Goal: Book appointment/travel/reservation

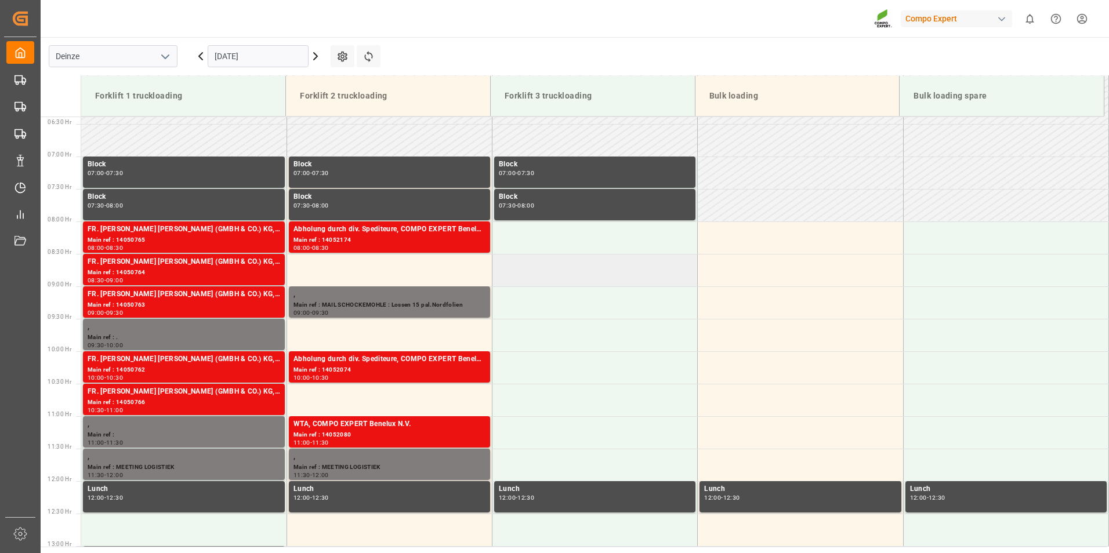
scroll to position [398, 0]
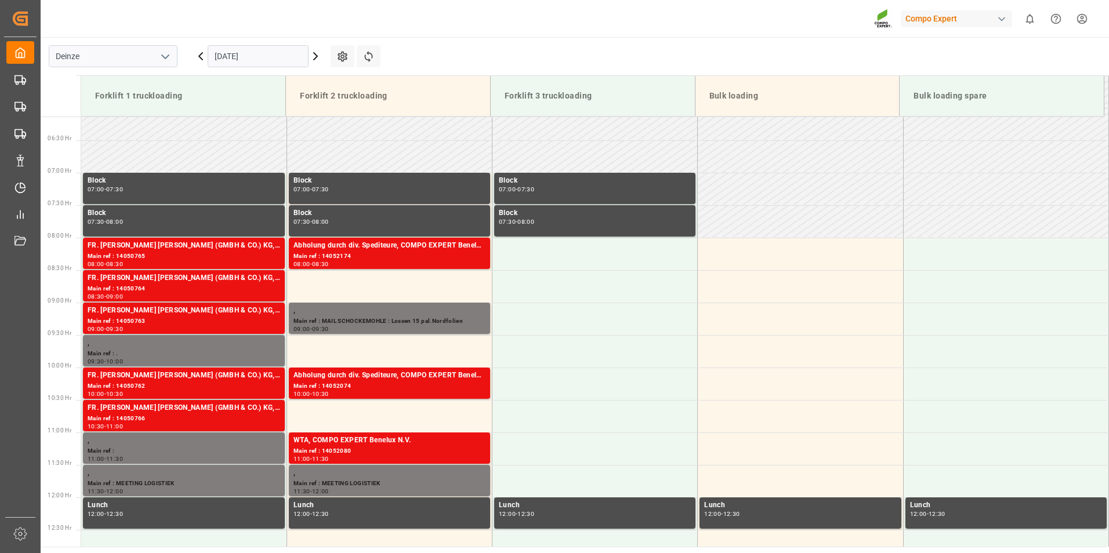
click at [198, 58] on icon at bounding box center [201, 56] width 14 height 14
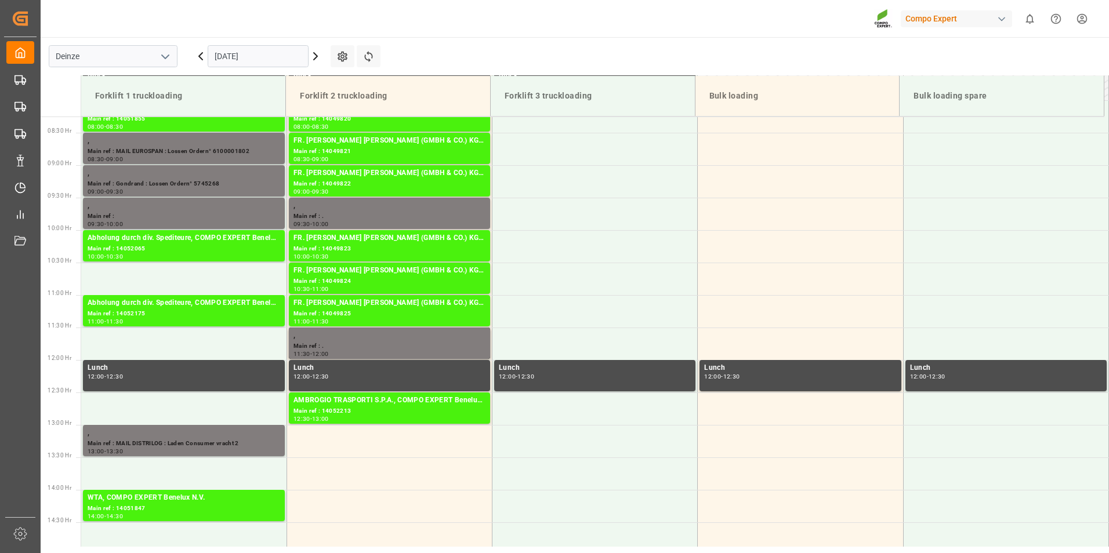
scroll to position [447, 0]
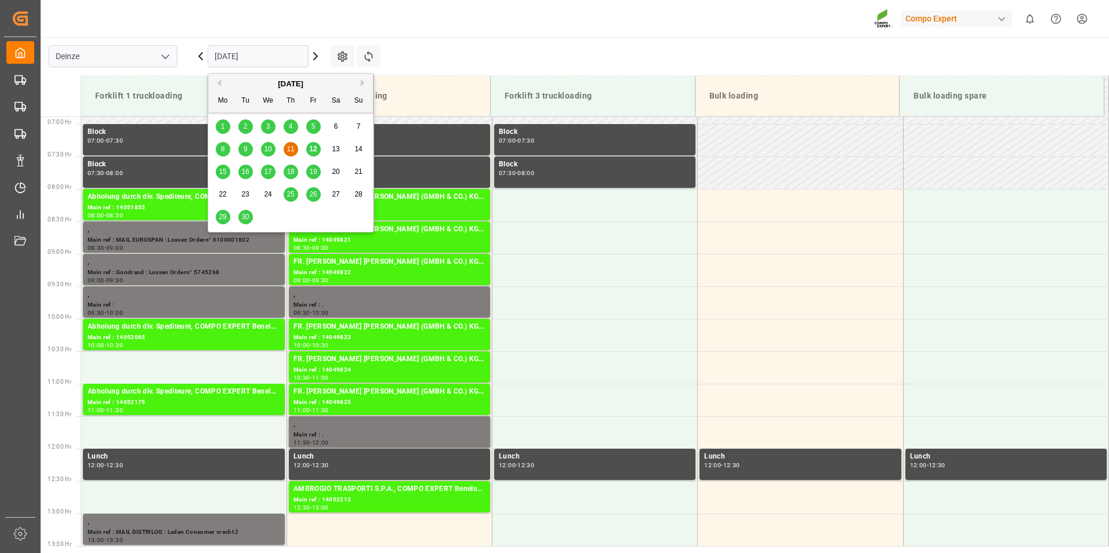
click at [274, 60] on input "11.09.2025" at bounding box center [258, 56] width 101 height 22
click at [316, 150] on span "12" at bounding box center [313, 149] width 8 height 8
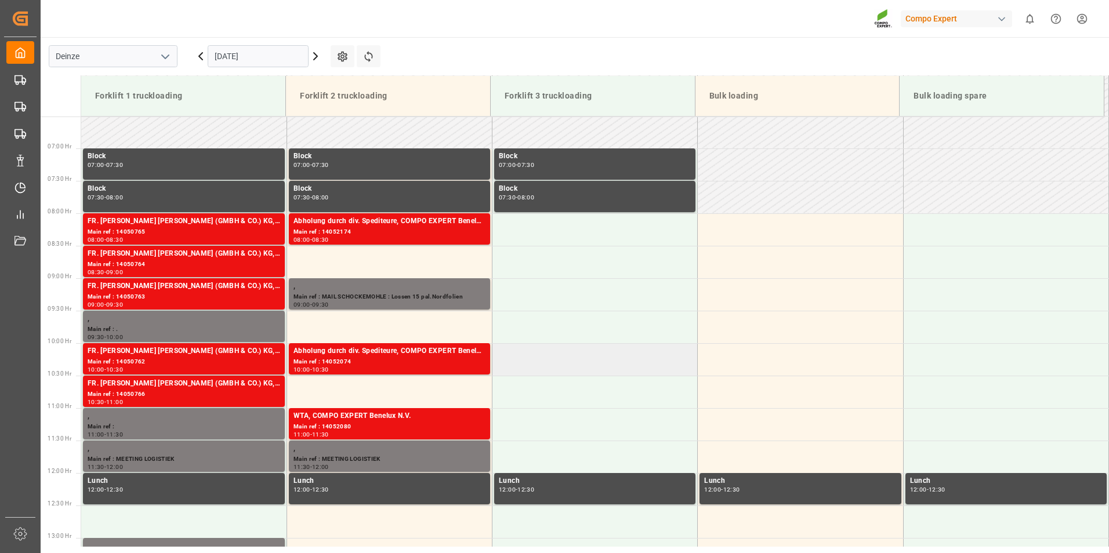
scroll to position [510, 0]
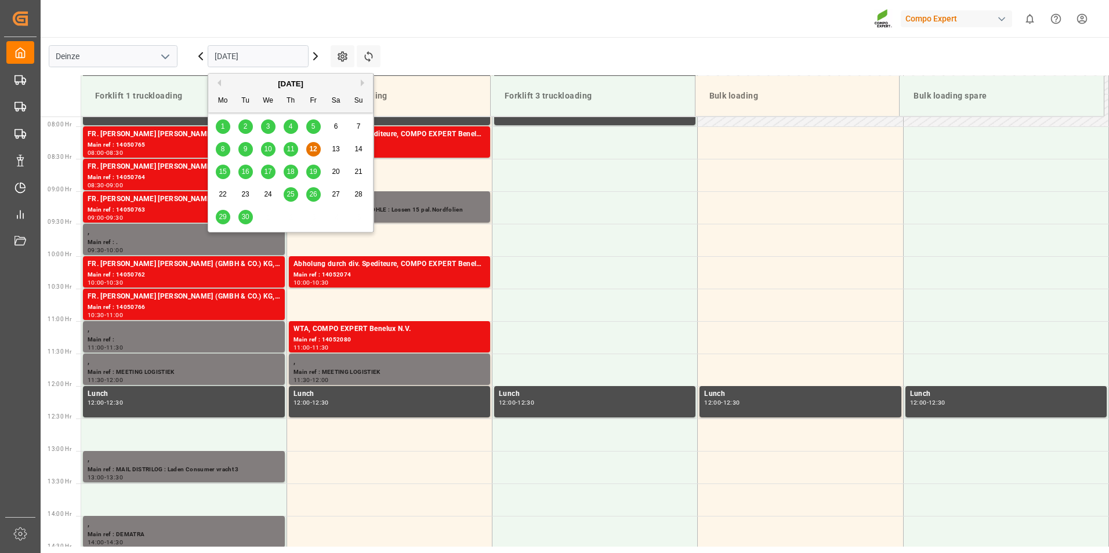
click at [269, 57] on input "[DATE]" at bounding box center [258, 56] width 101 height 22
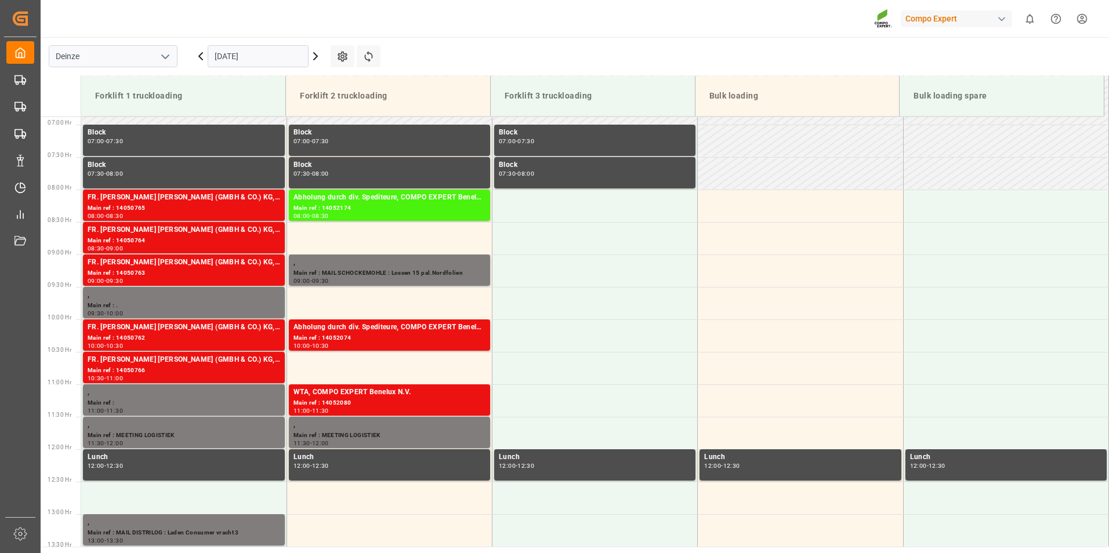
scroll to position [447, 0]
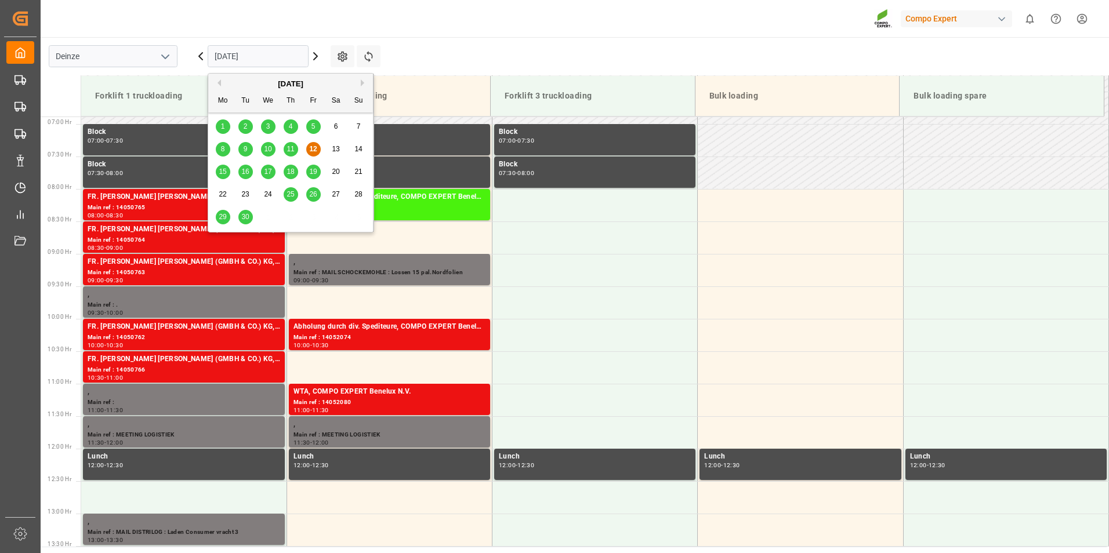
click at [293, 61] on input "[DATE]" at bounding box center [258, 56] width 101 height 22
click at [313, 198] on span "26" at bounding box center [313, 194] width 8 height 8
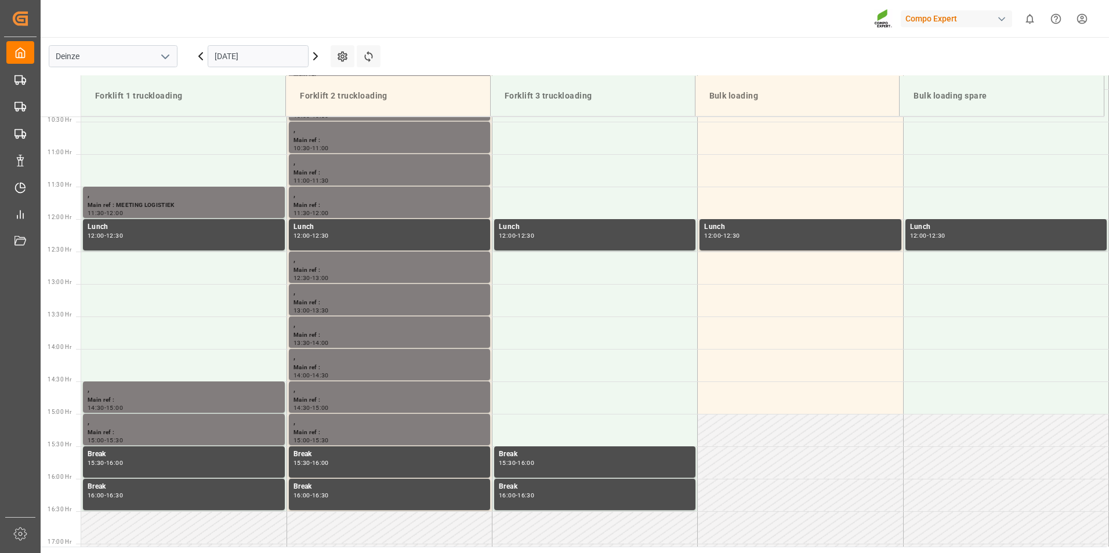
scroll to position [684, 0]
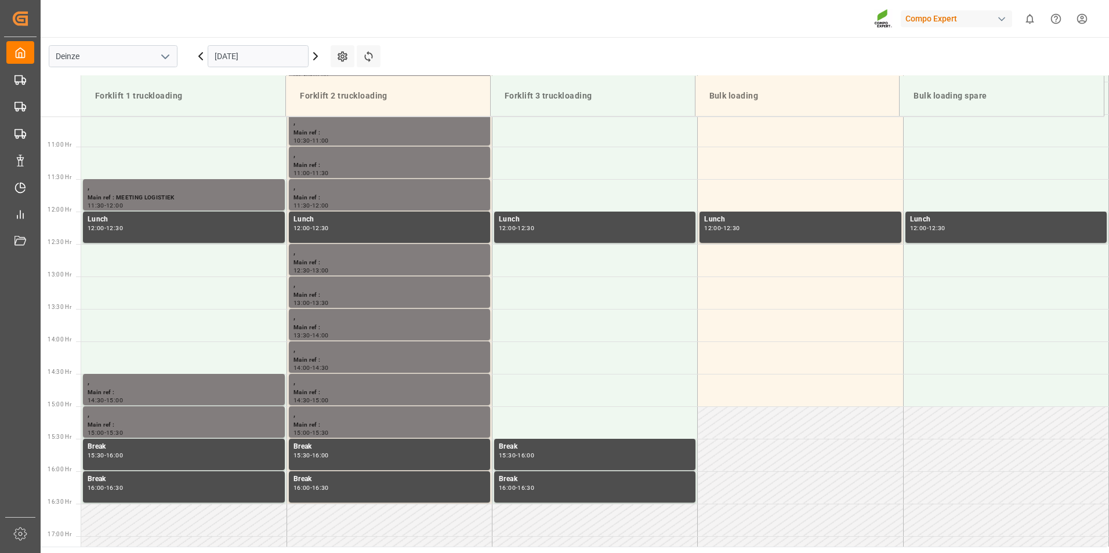
click at [280, 60] on input "26.09.2025" at bounding box center [258, 56] width 101 height 22
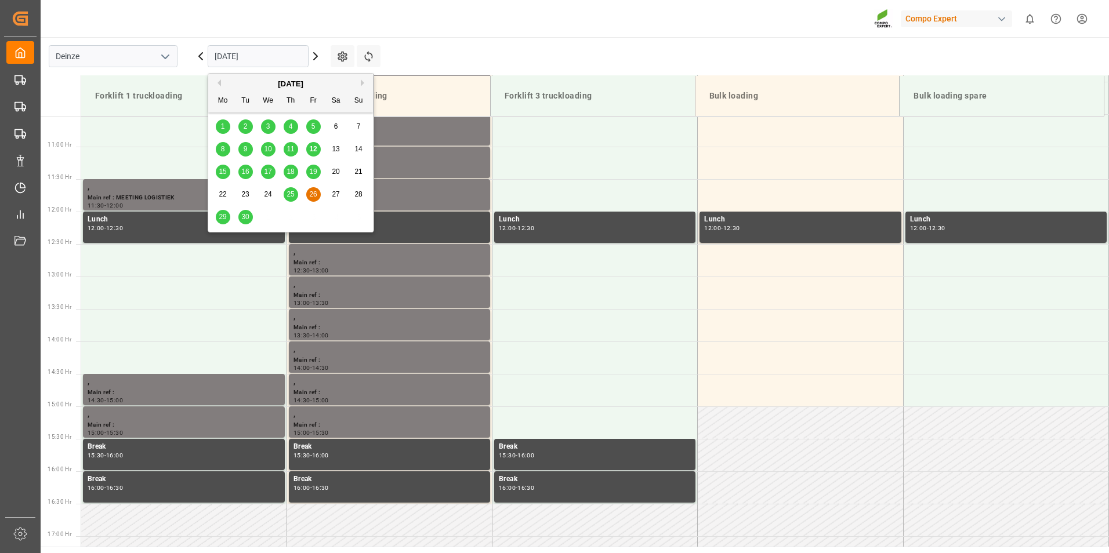
click at [274, 56] on input "26.09.2025" at bounding box center [258, 56] width 101 height 22
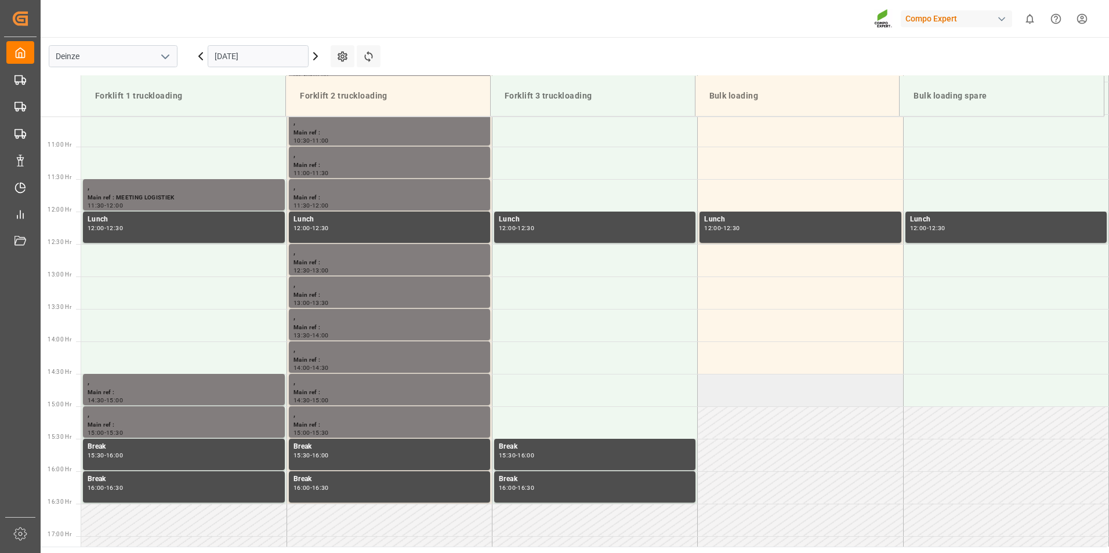
click at [835, 388] on td at bounding box center [800, 390] width 205 height 32
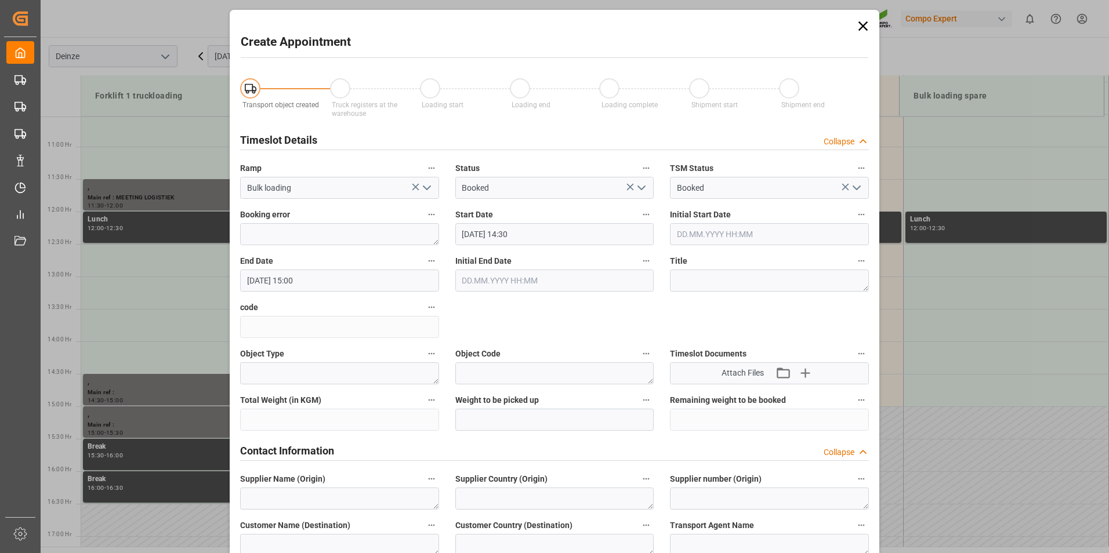
click at [858, 19] on icon at bounding box center [863, 26] width 16 height 16
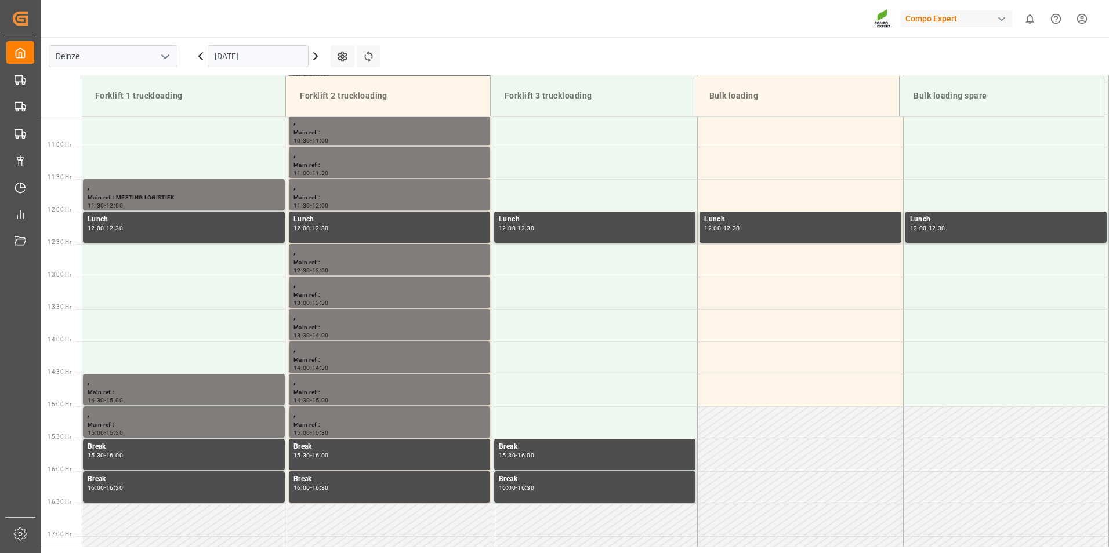
click at [272, 56] on input "26.09.2025" at bounding box center [258, 56] width 101 height 22
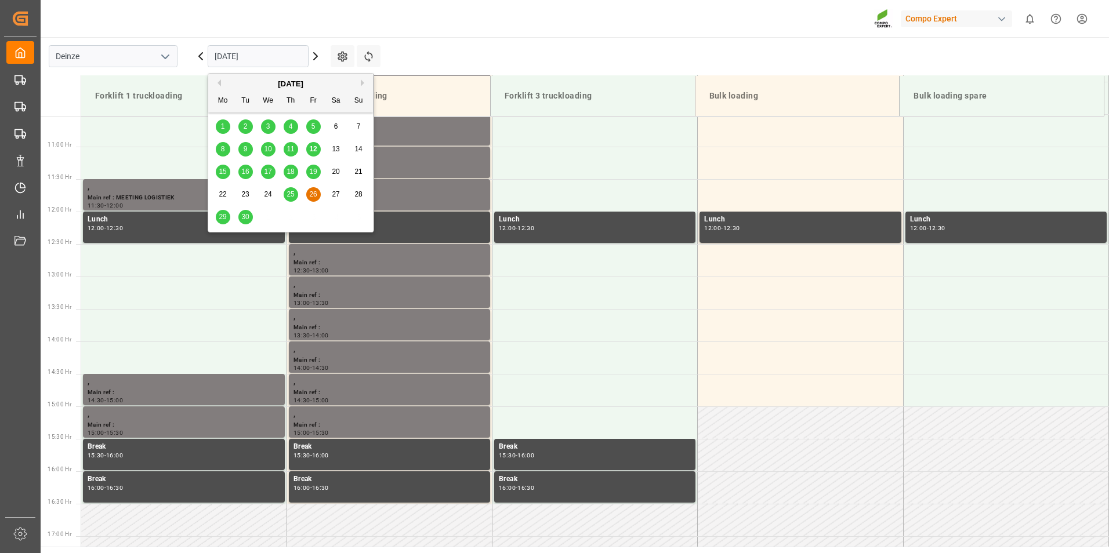
click at [269, 196] on span "24" at bounding box center [268, 194] width 8 height 8
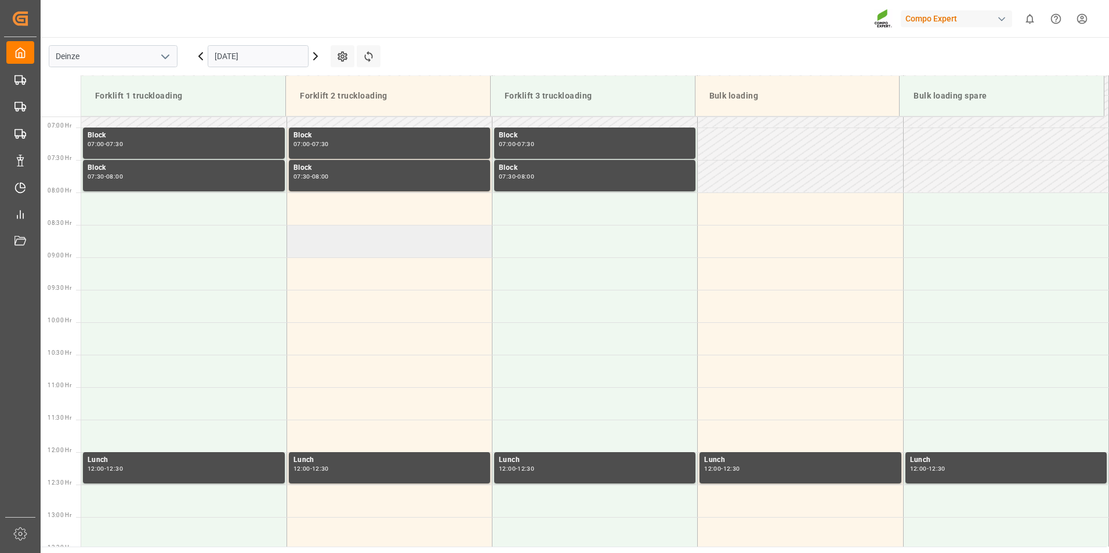
scroll to position [447, 0]
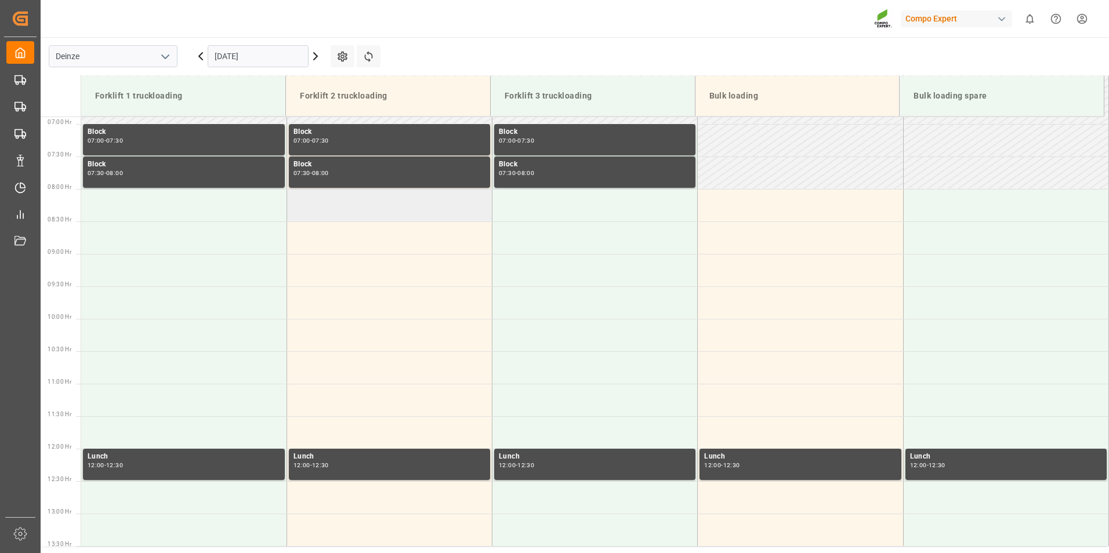
click at [328, 208] on td at bounding box center [388, 205] width 205 height 32
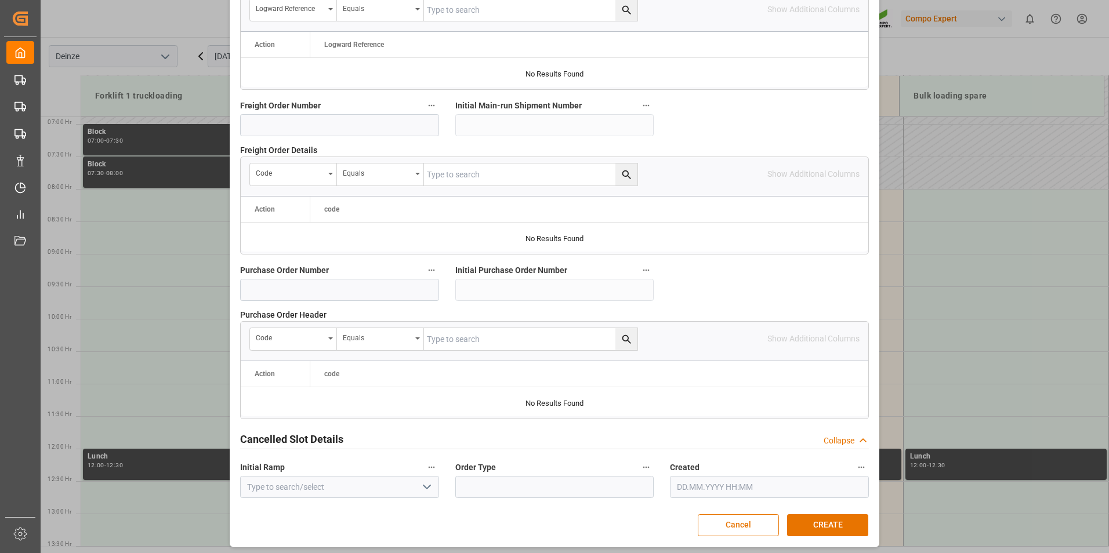
scroll to position [1056, 0]
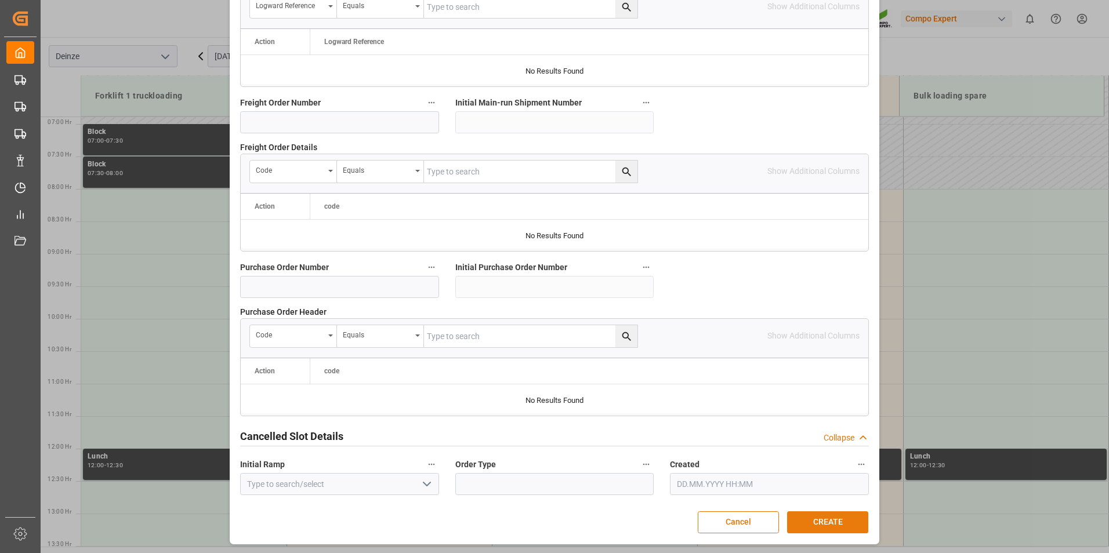
click at [821, 519] on button "CREATE" at bounding box center [827, 523] width 81 height 22
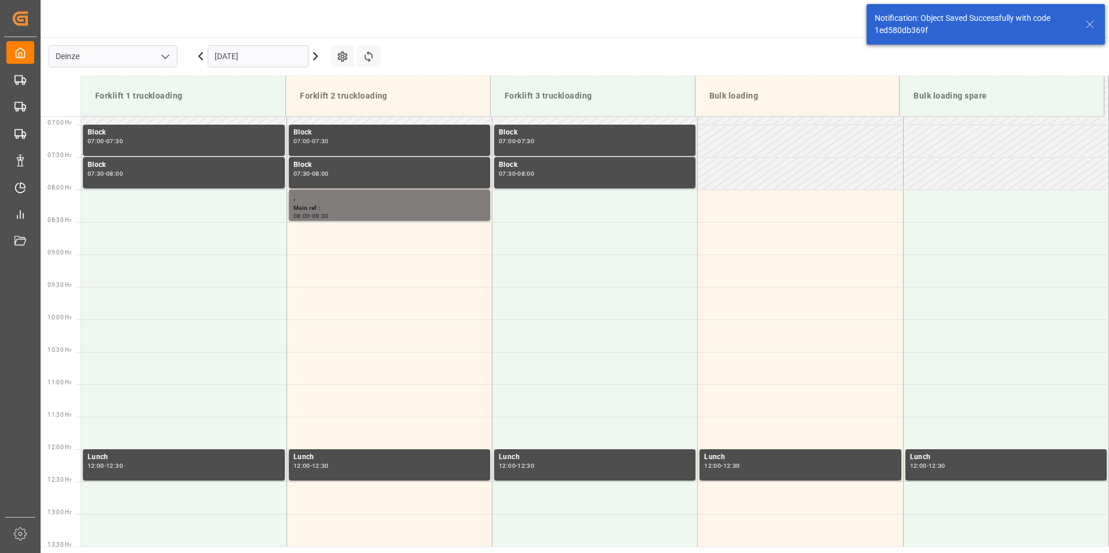
scroll to position [447, 0]
click at [335, 237] on td at bounding box center [388, 238] width 205 height 32
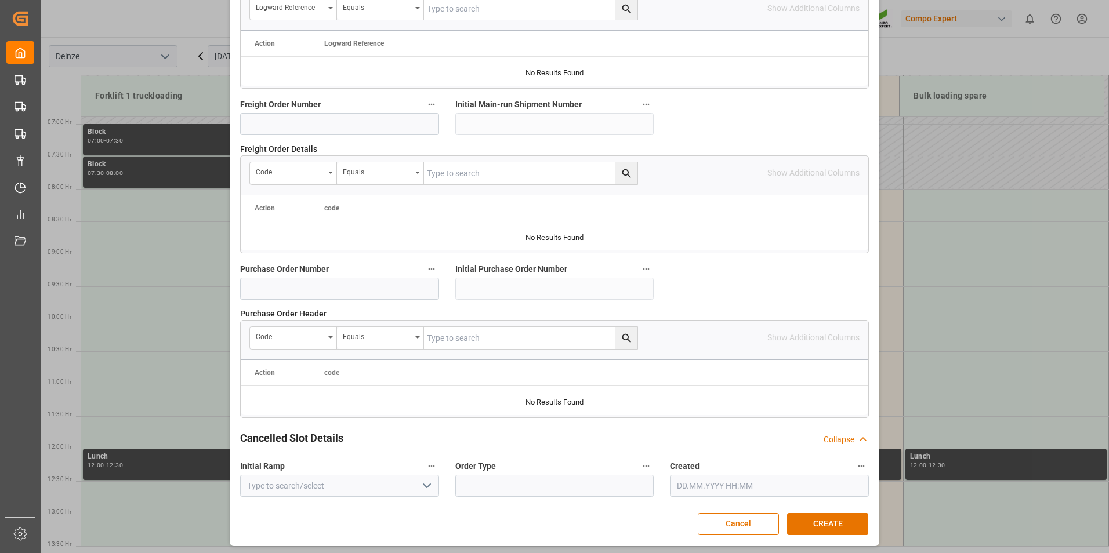
scroll to position [1056, 0]
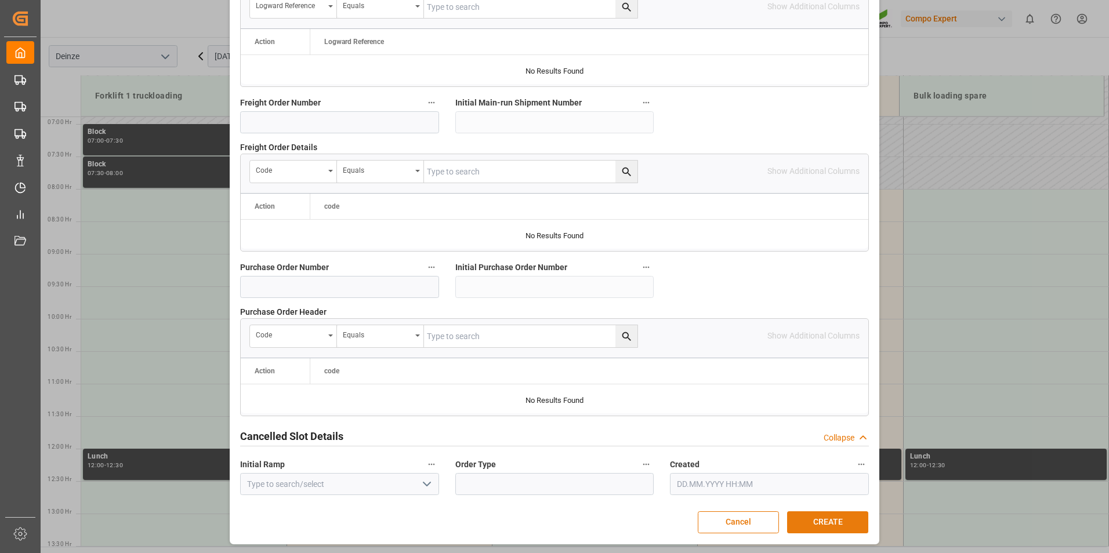
click at [815, 515] on button "CREATE" at bounding box center [827, 523] width 81 height 22
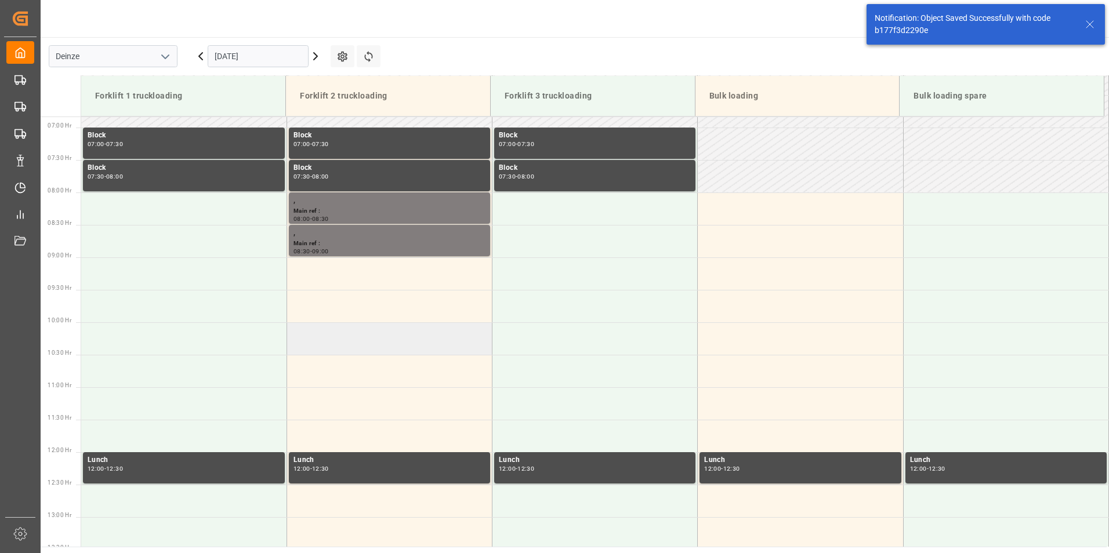
scroll to position [447, 0]
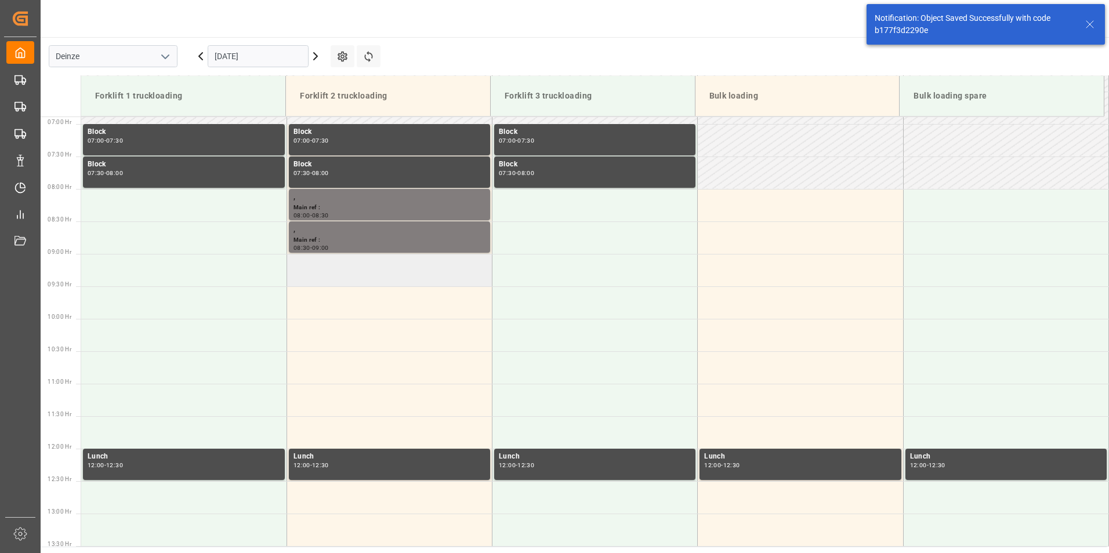
click at [329, 273] on td at bounding box center [388, 270] width 205 height 32
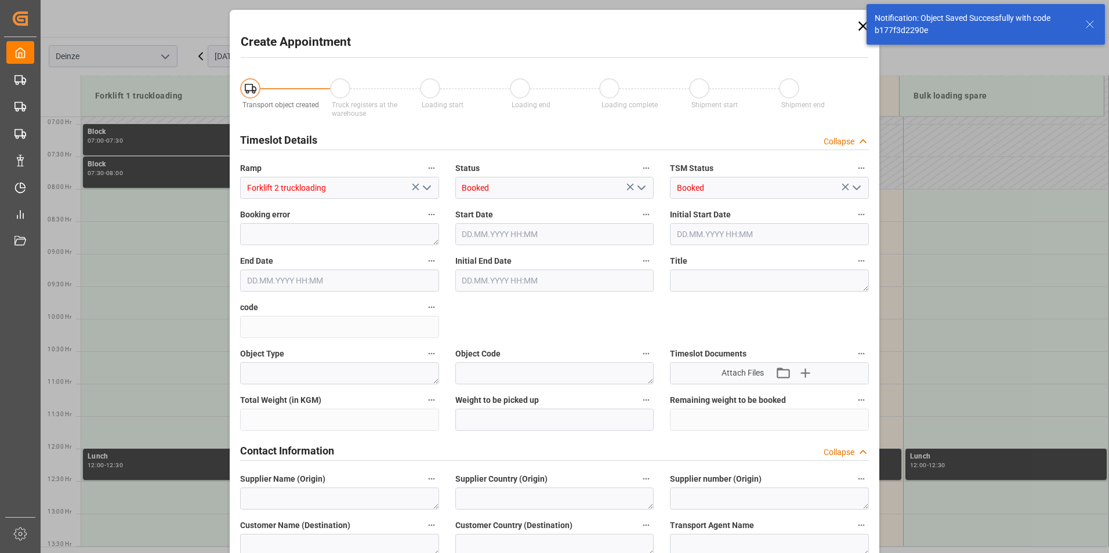
type input "24.09.2025 09:00"
type input "24.09.2025 09:30"
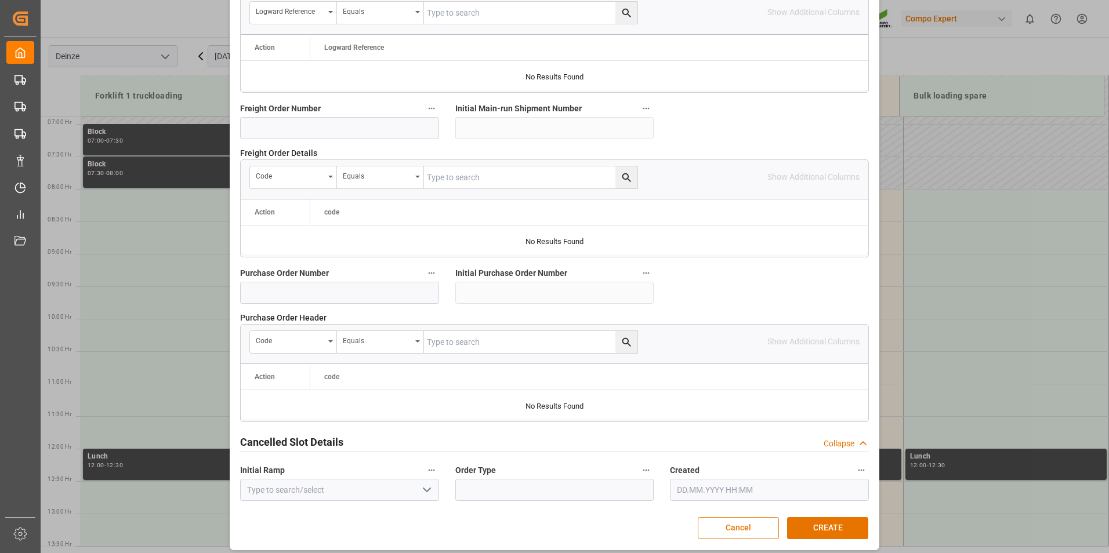
scroll to position [1056, 0]
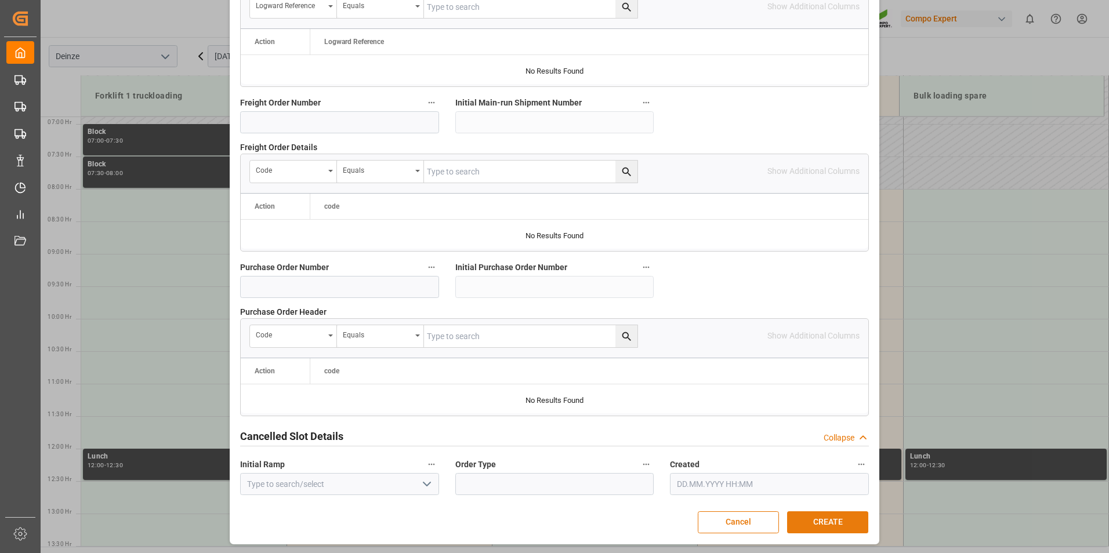
click at [821, 514] on button "CREATE" at bounding box center [827, 523] width 81 height 22
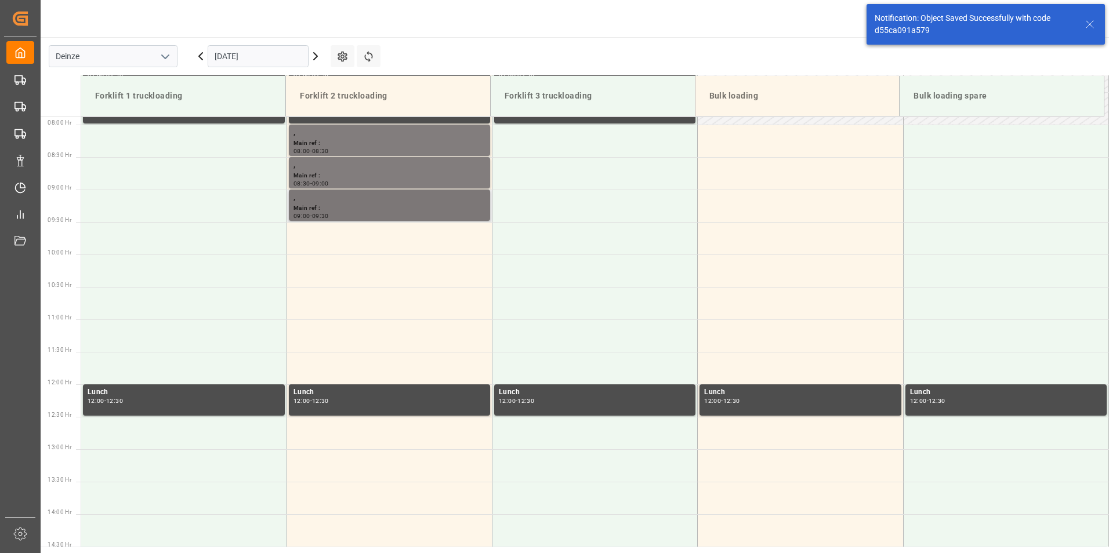
scroll to position [512, 0]
click at [321, 247] on td at bounding box center [388, 238] width 205 height 32
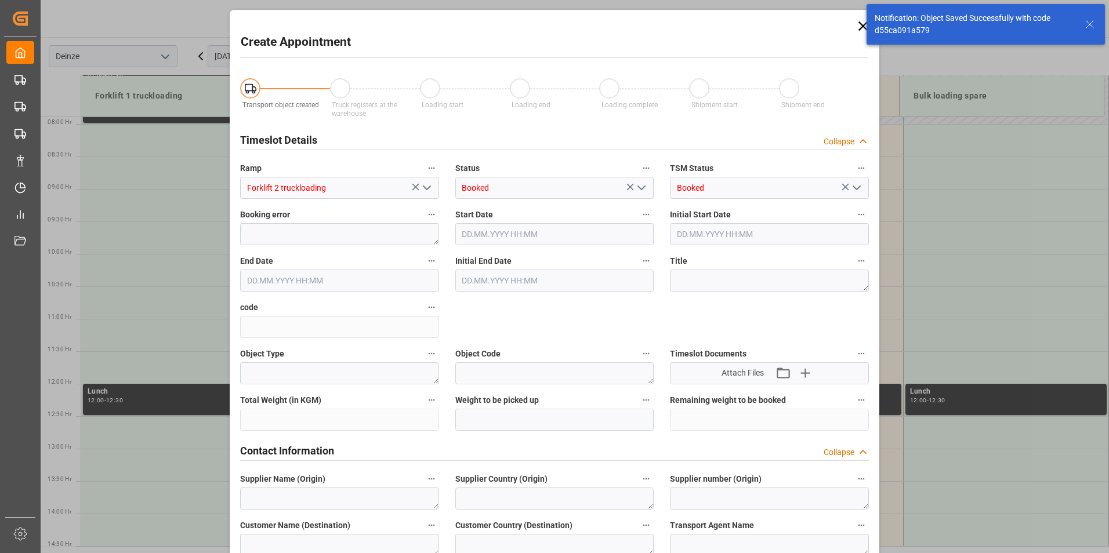
type input "24.09.2025 09:30"
type input "24.09.2025 10:00"
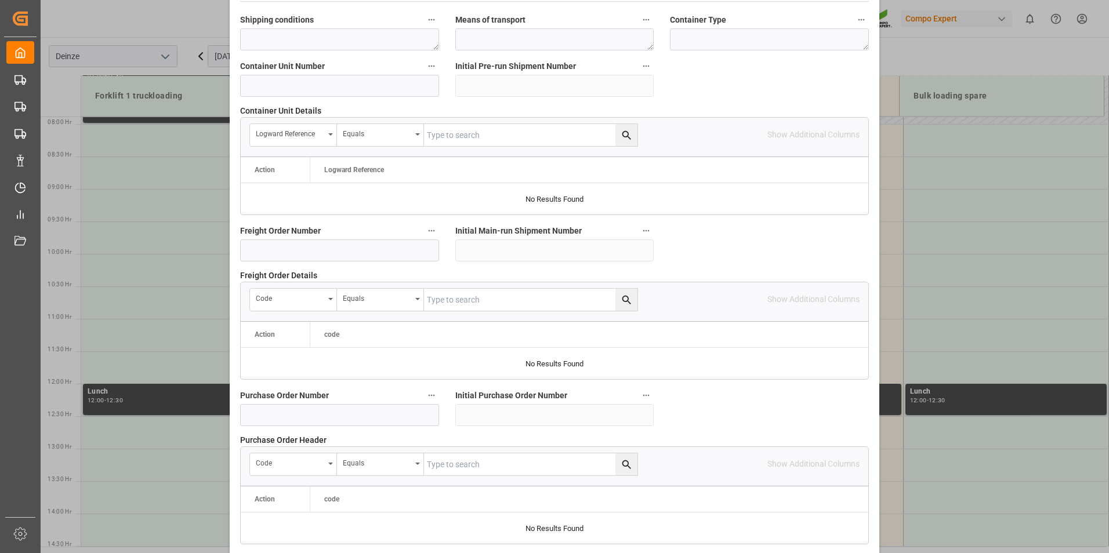
scroll to position [1056, 0]
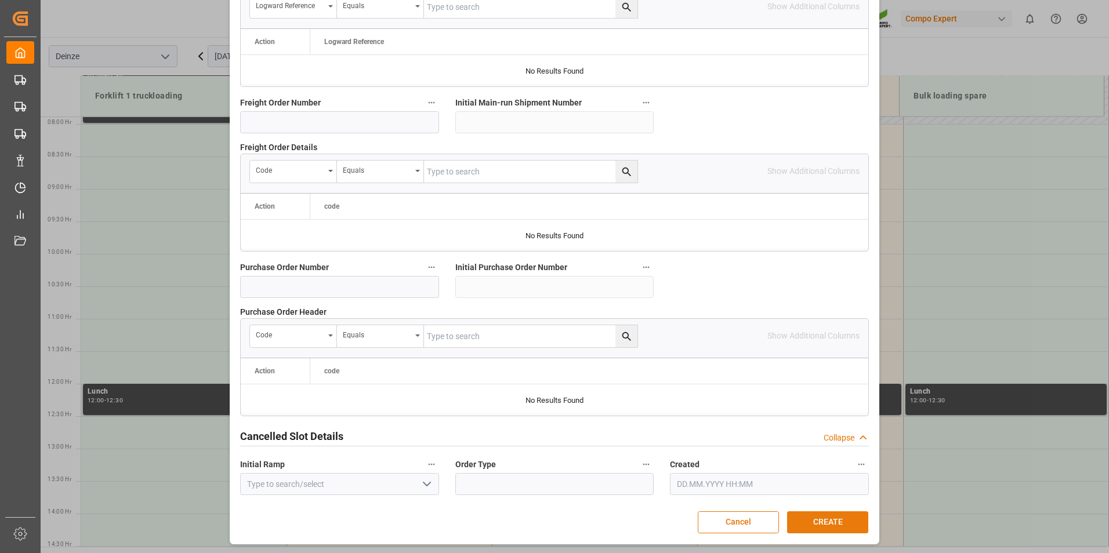
click at [812, 522] on button "CREATE" at bounding box center [827, 523] width 81 height 22
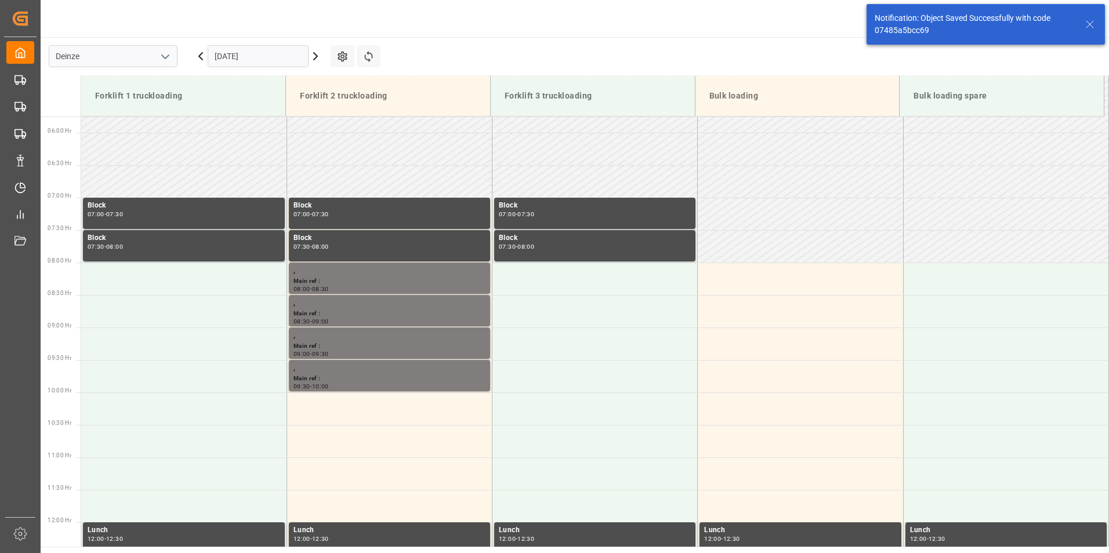
scroll to position [512, 0]
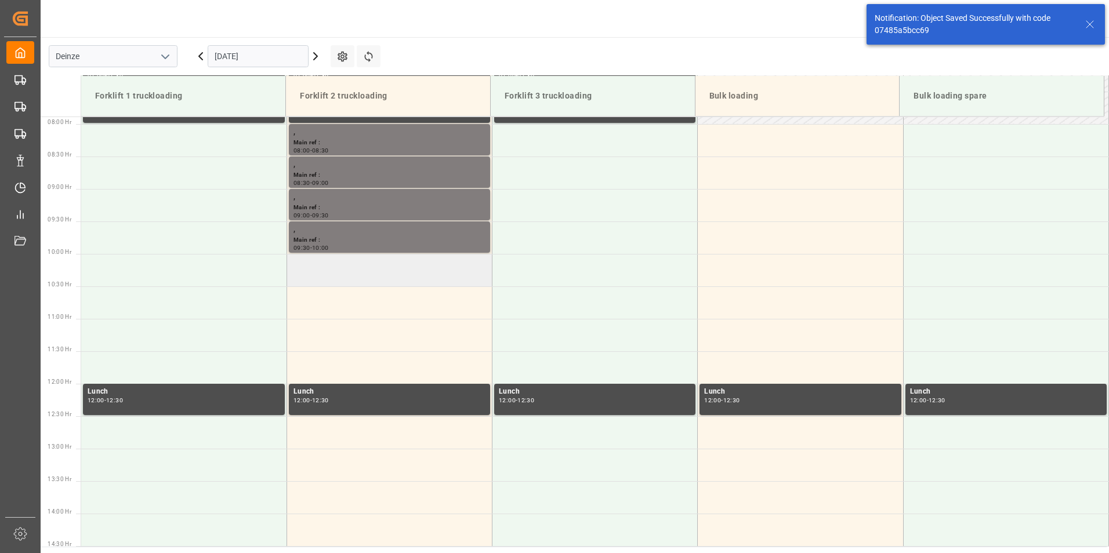
click at [327, 274] on td at bounding box center [388, 270] width 205 height 32
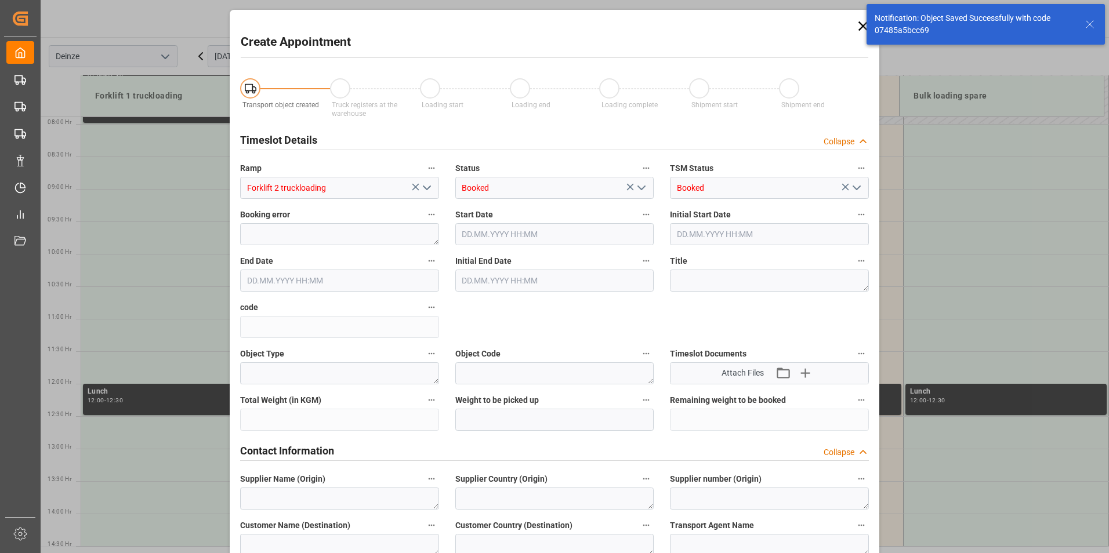
type input "24.09.2025 10:00"
type input "24.09.2025 10:30"
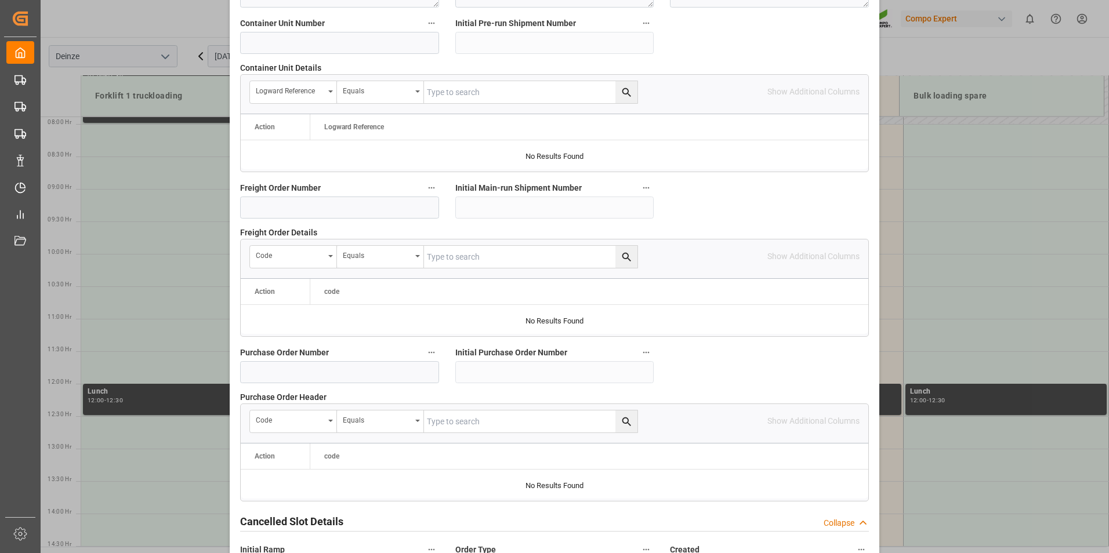
scroll to position [1044, 0]
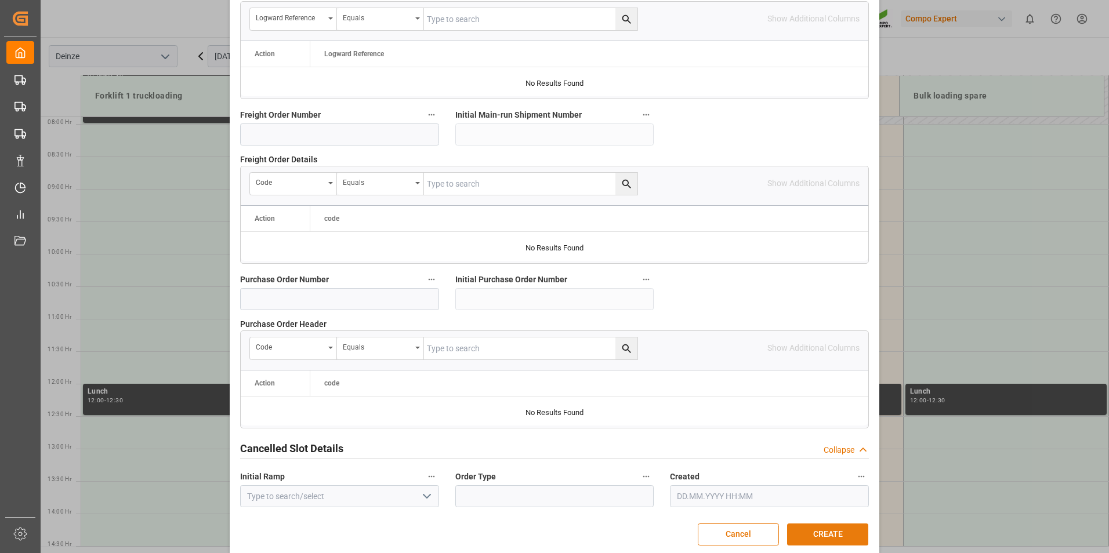
click at [819, 531] on button "CREATE" at bounding box center [827, 535] width 81 height 22
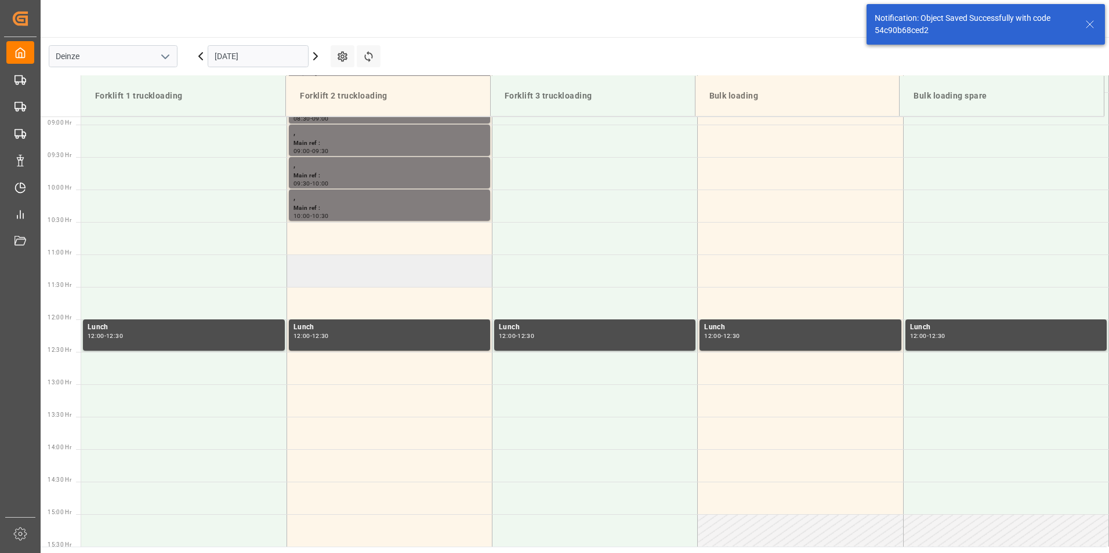
scroll to position [577, 0]
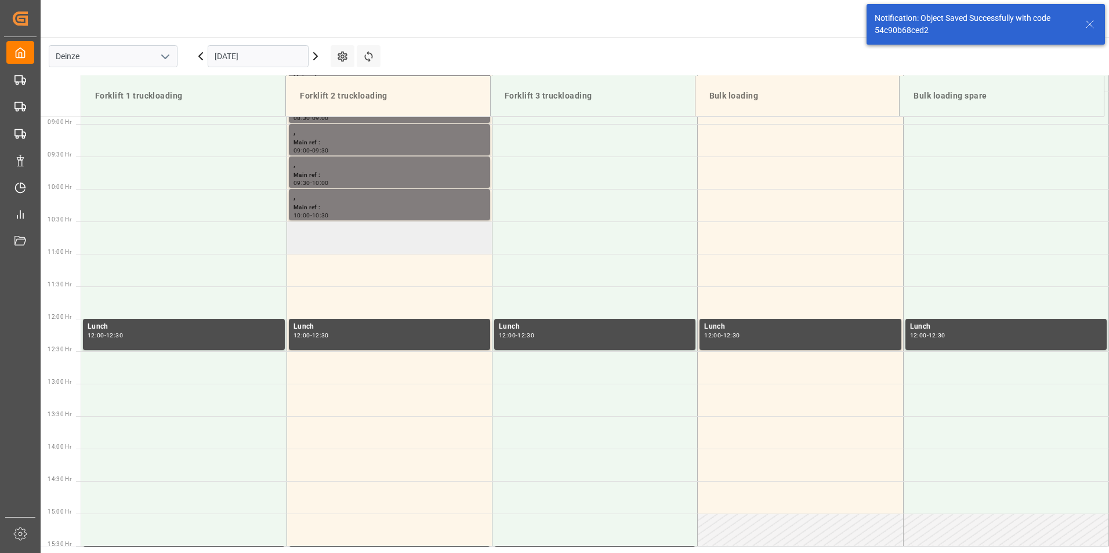
click at [318, 241] on td at bounding box center [388, 238] width 205 height 32
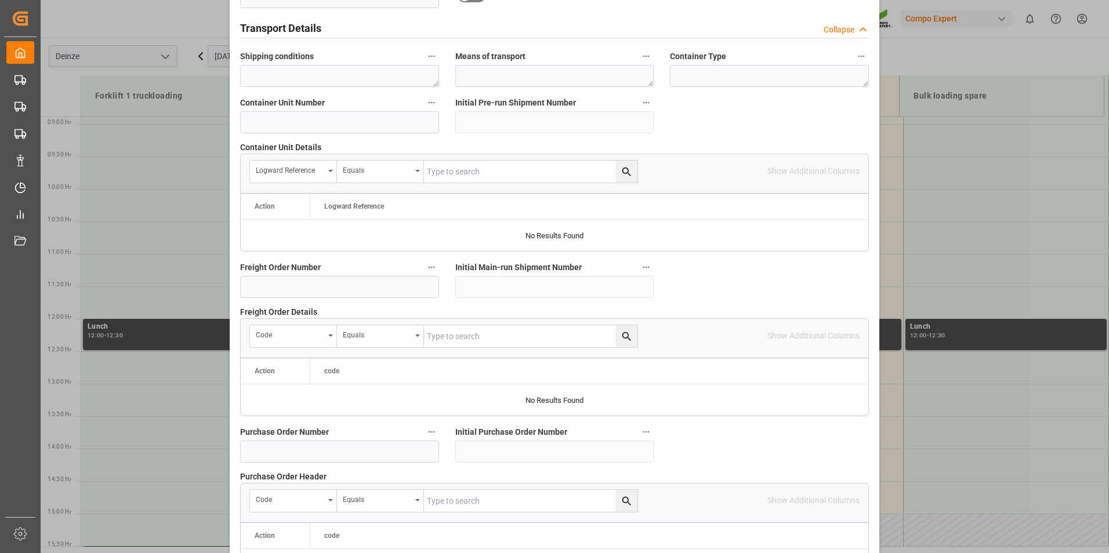
scroll to position [1056, 0]
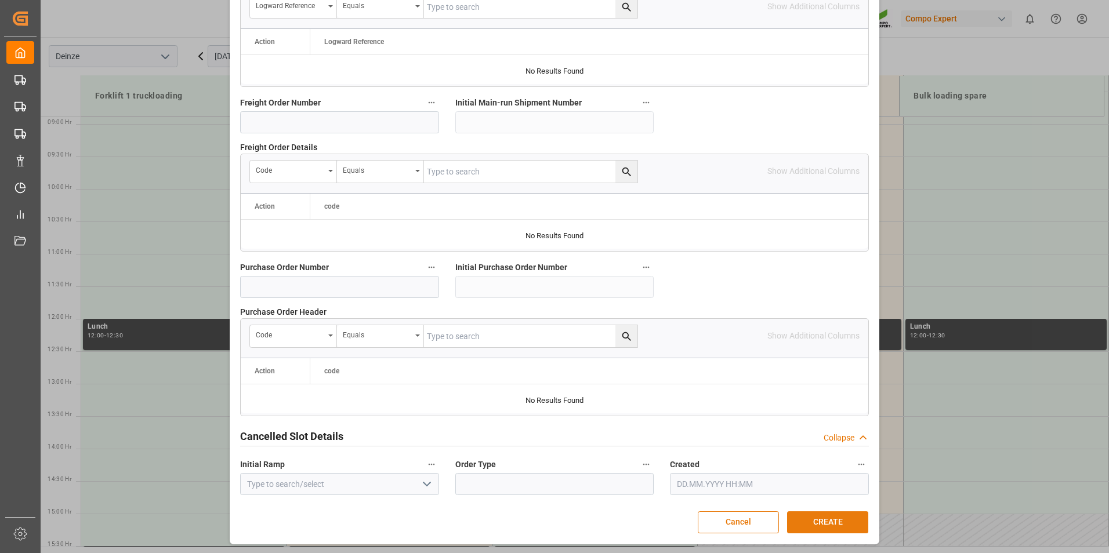
click at [808, 525] on button "CREATE" at bounding box center [827, 523] width 81 height 22
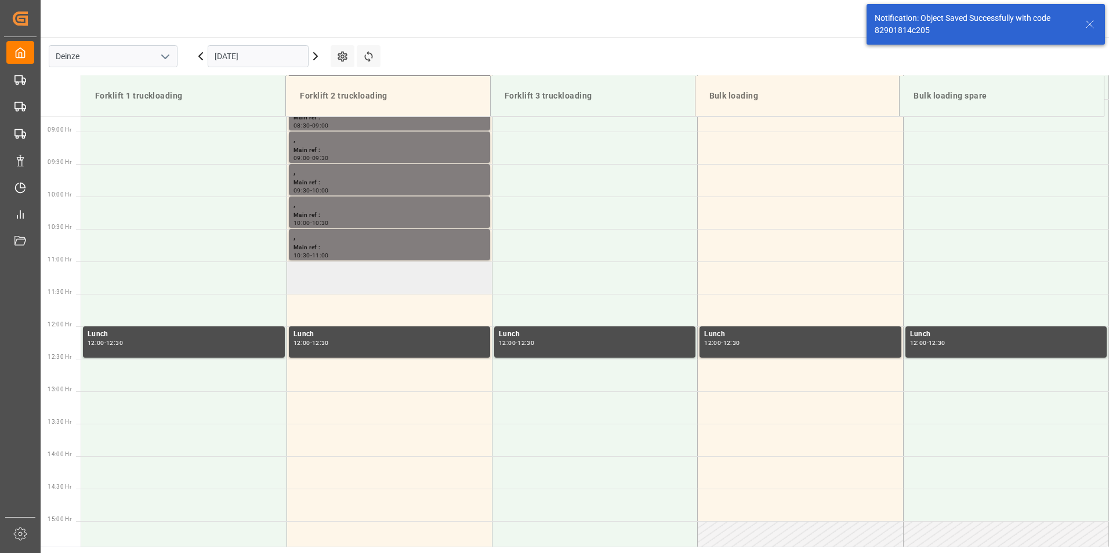
scroll to position [577, 0]
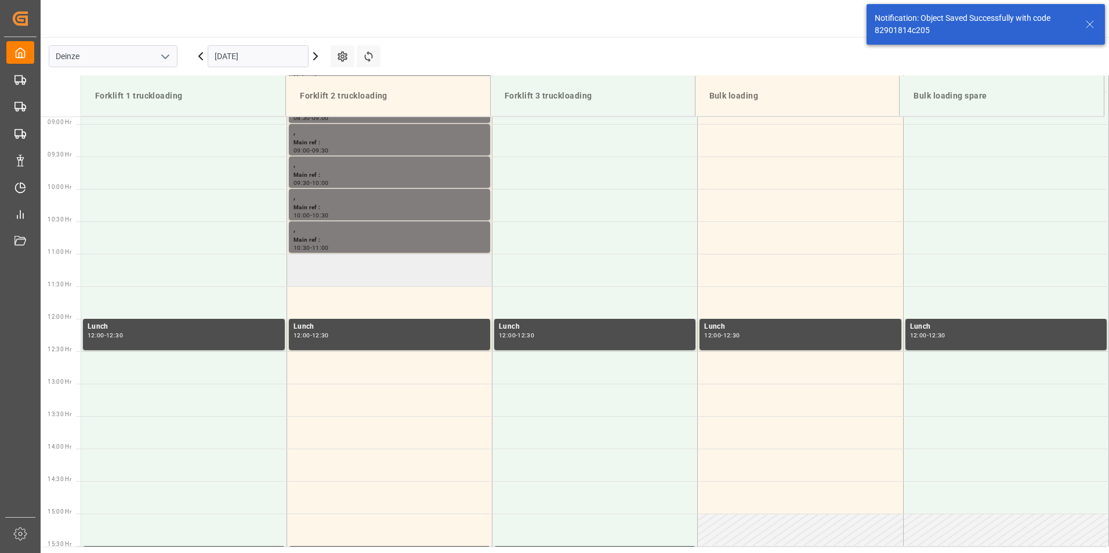
click at [328, 274] on td at bounding box center [388, 270] width 205 height 32
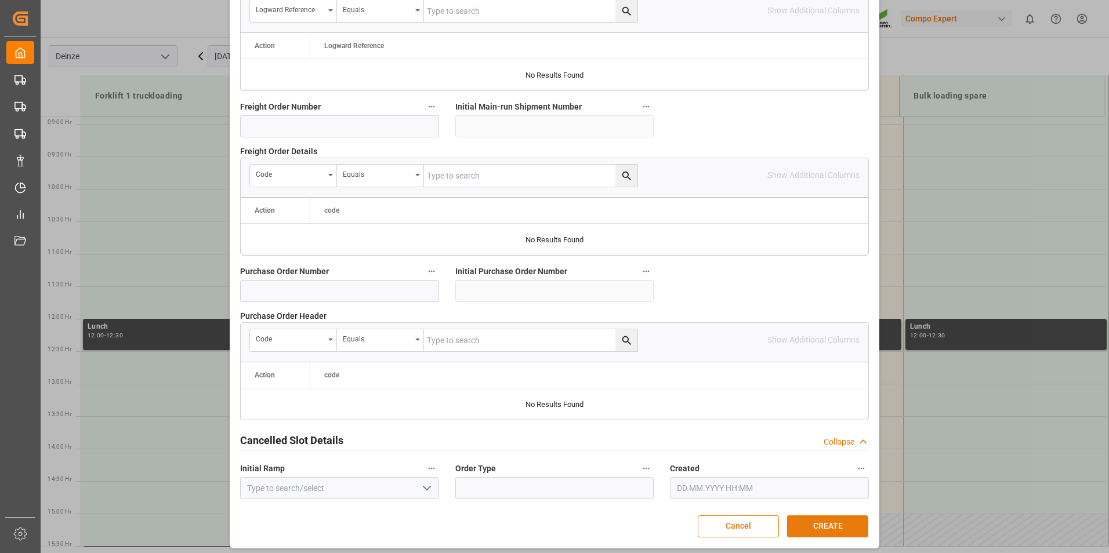
scroll to position [1056, 0]
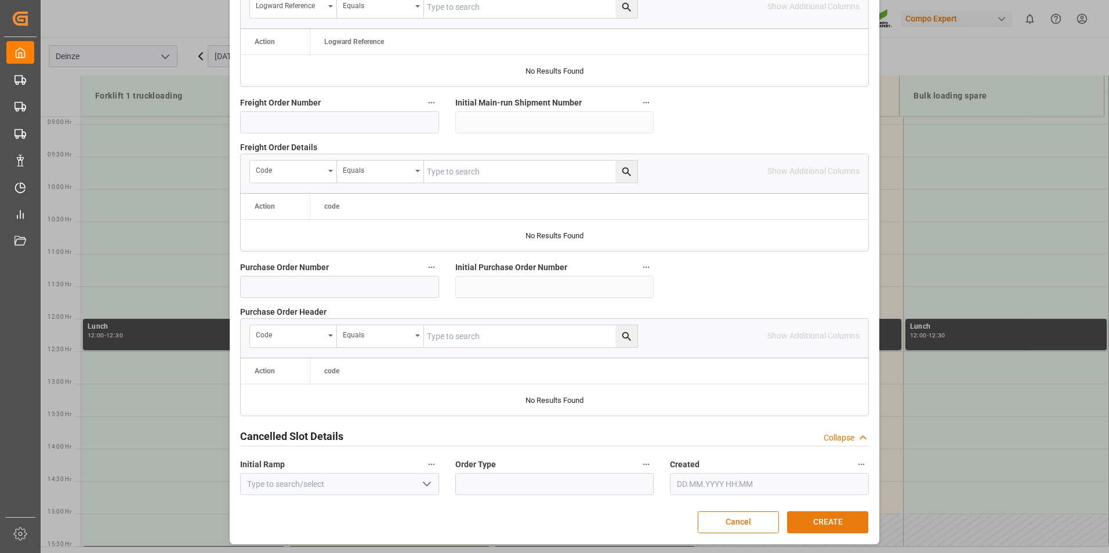
click at [817, 519] on button "CREATE" at bounding box center [827, 523] width 81 height 22
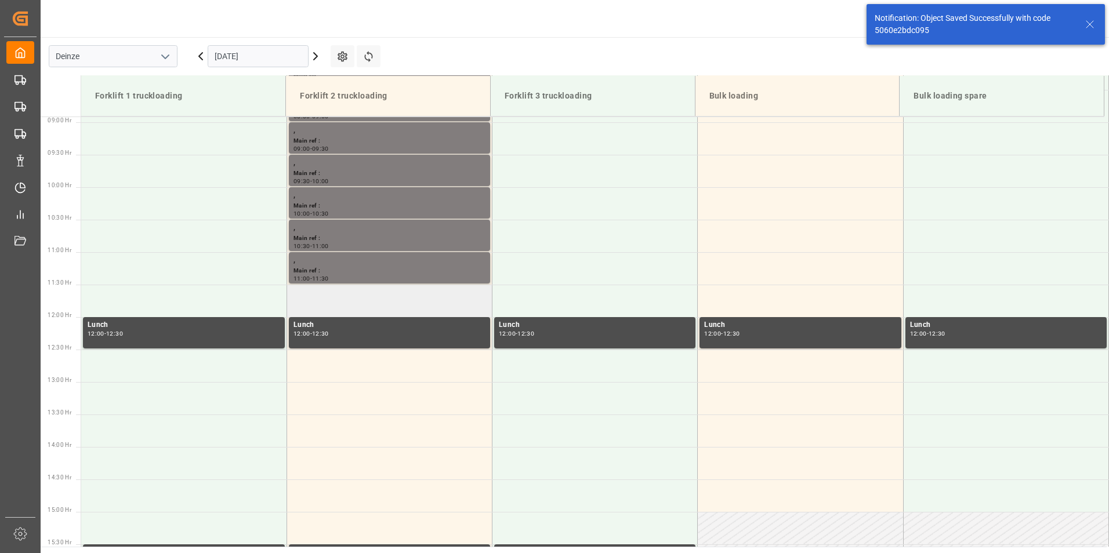
scroll to position [642, 0]
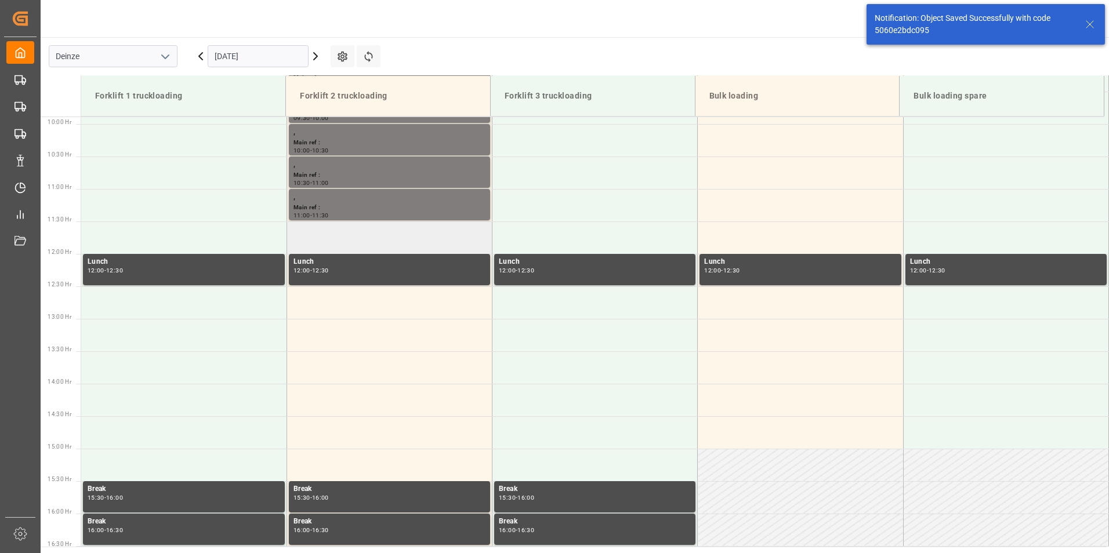
click at [332, 246] on td at bounding box center [388, 238] width 205 height 32
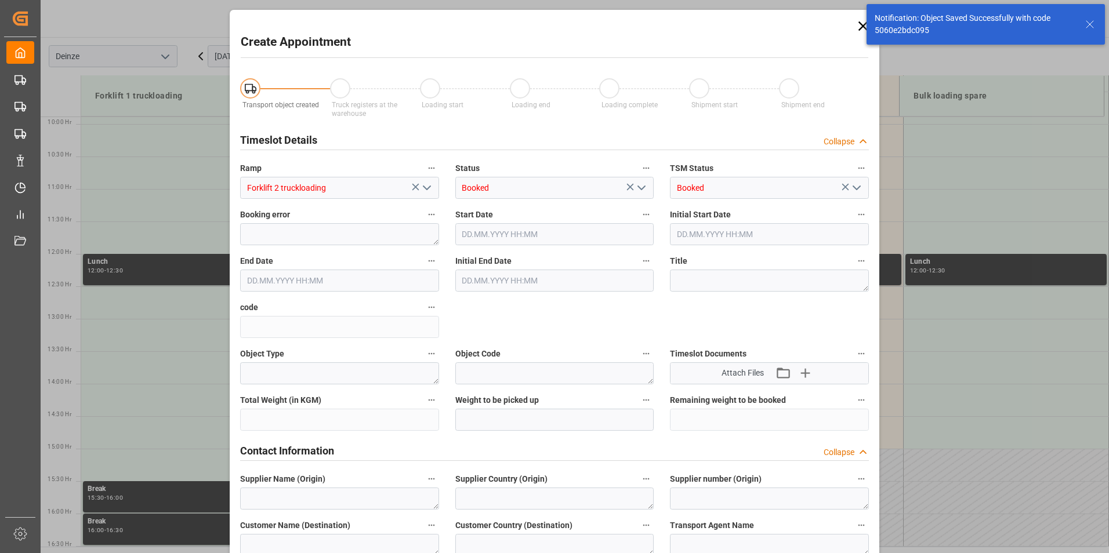
type input "24.09.2025 11:30"
type input "24.09.2025 12:00"
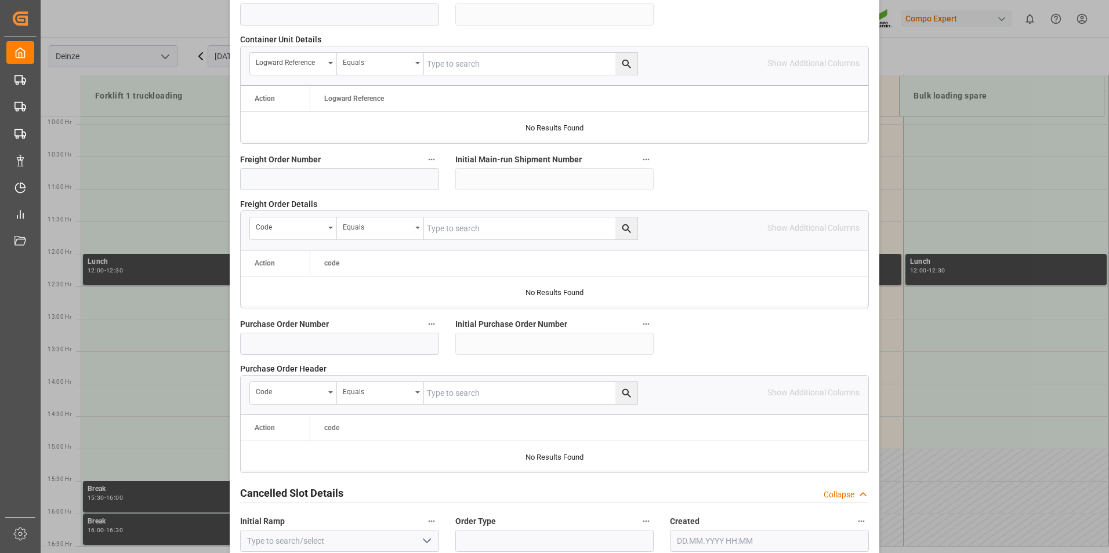
scroll to position [1056, 0]
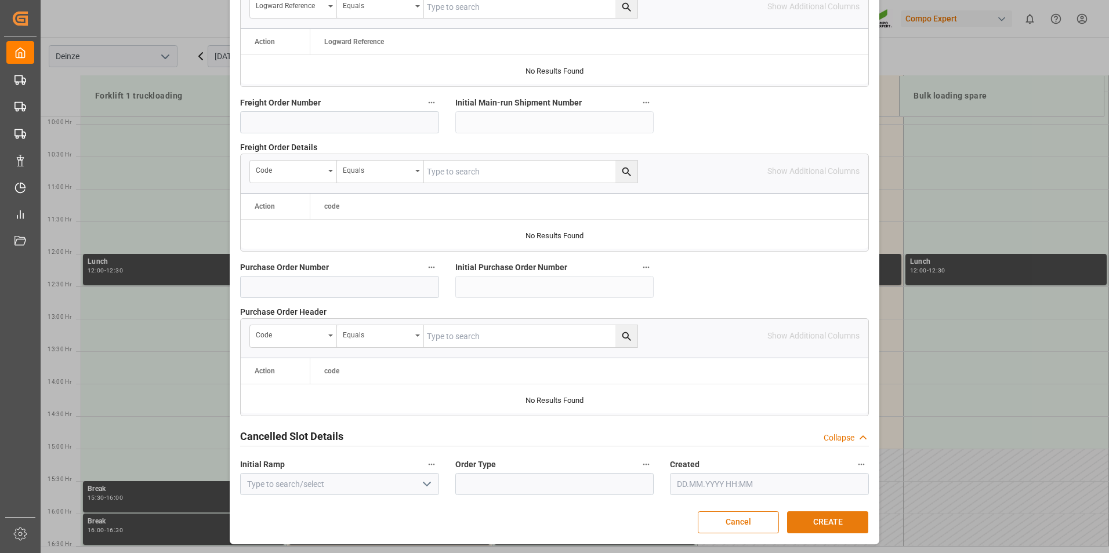
click at [821, 521] on button "CREATE" at bounding box center [827, 523] width 81 height 22
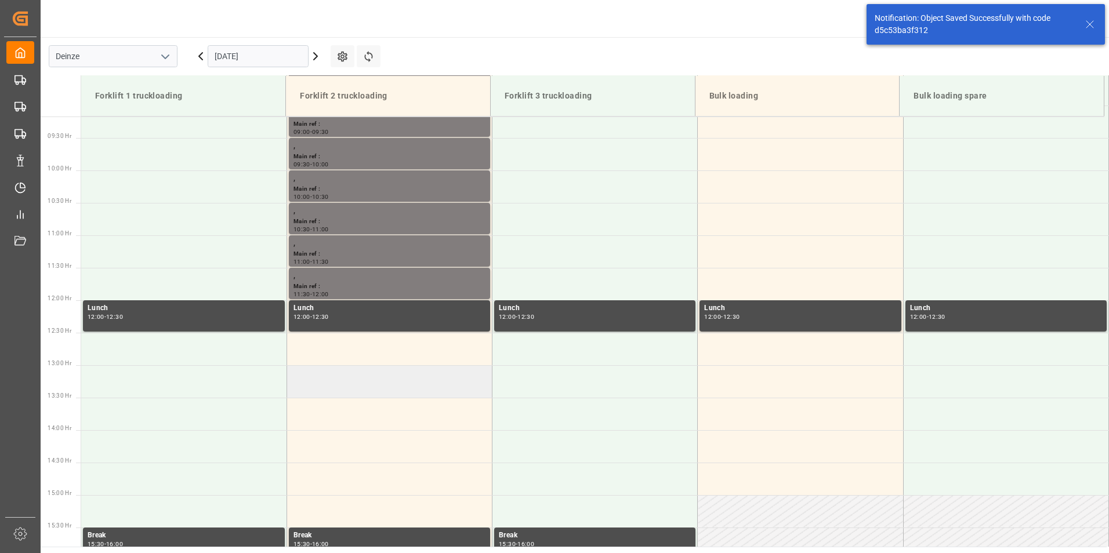
scroll to position [642, 0]
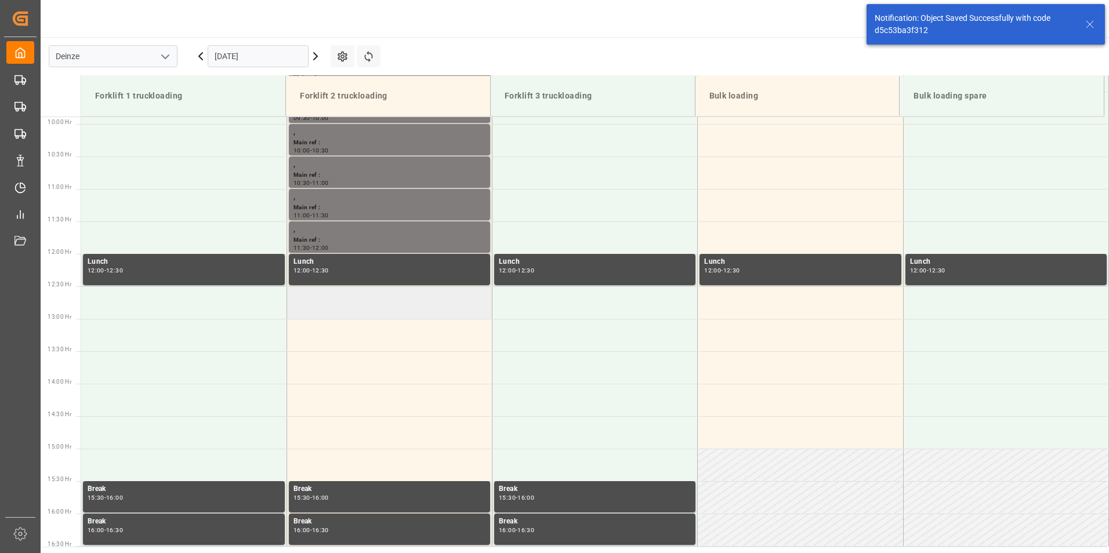
click at [330, 304] on td at bounding box center [388, 302] width 205 height 32
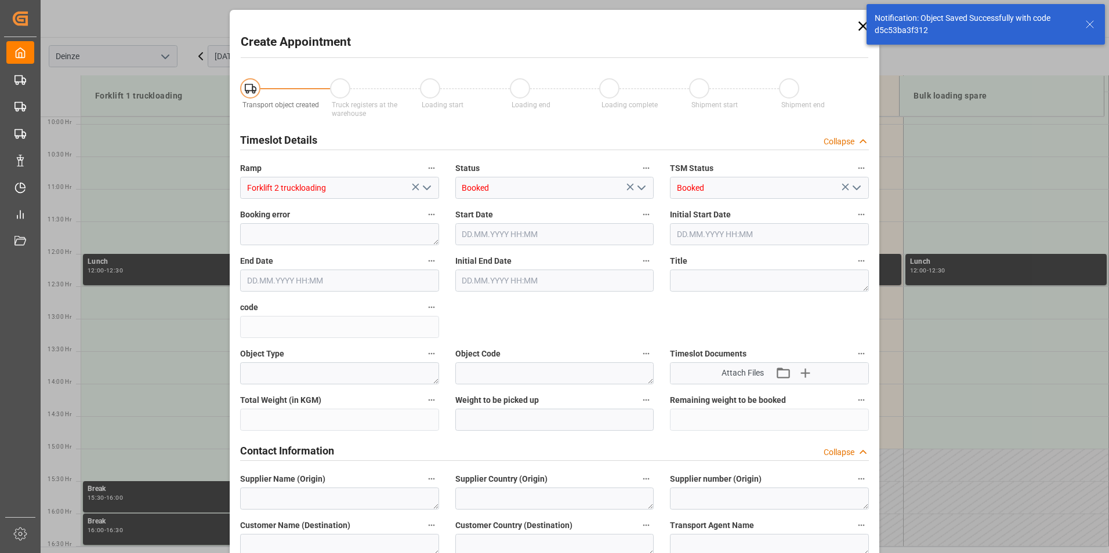
type input "24.09.2025 12:30"
type input "24.09.2025 13:00"
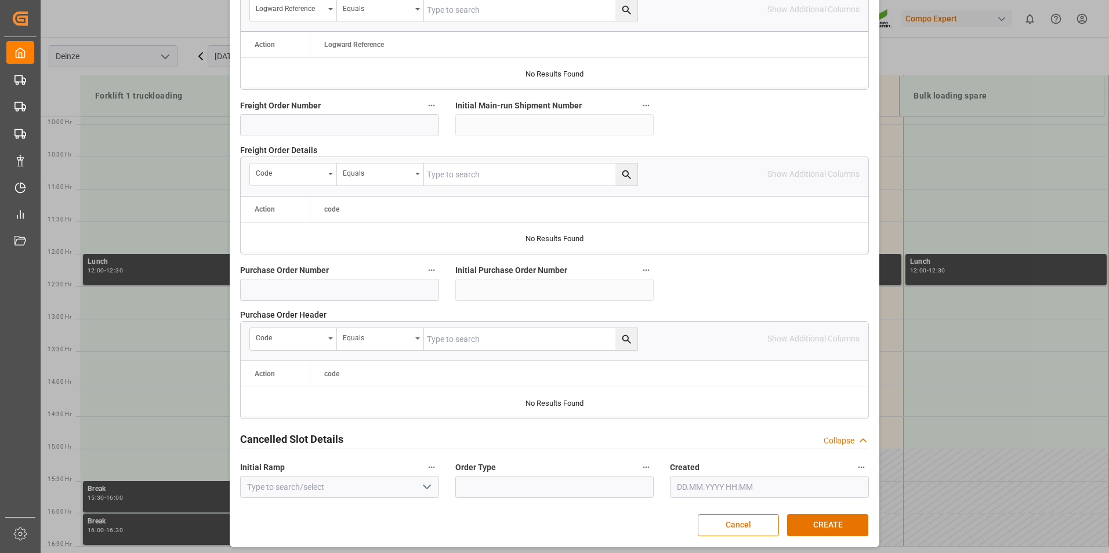
scroll to position [1056, 0]
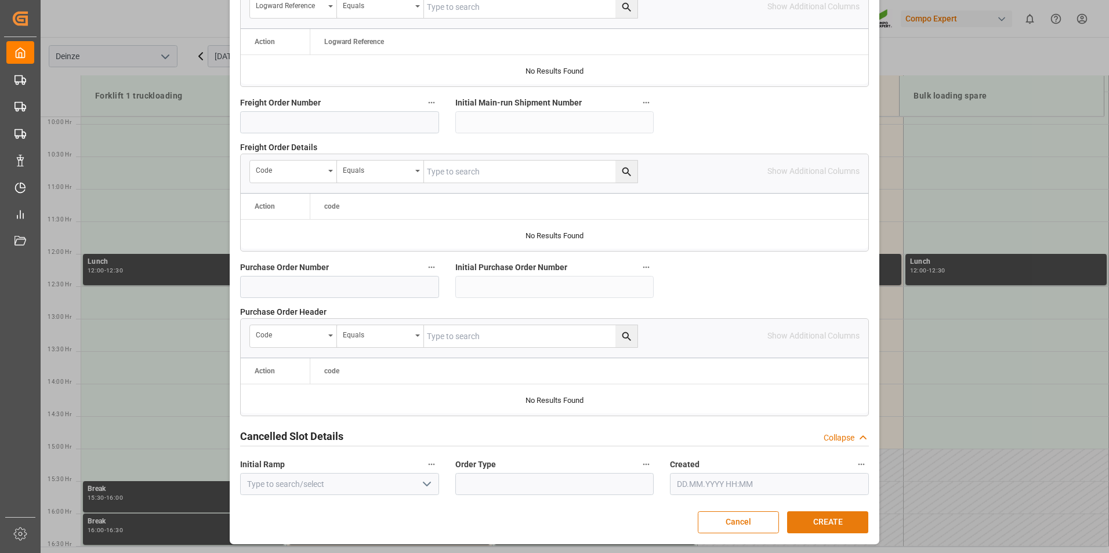
click at [817, 520] on button "CREATE" at bounding box center [827, 523] width 81 height 22
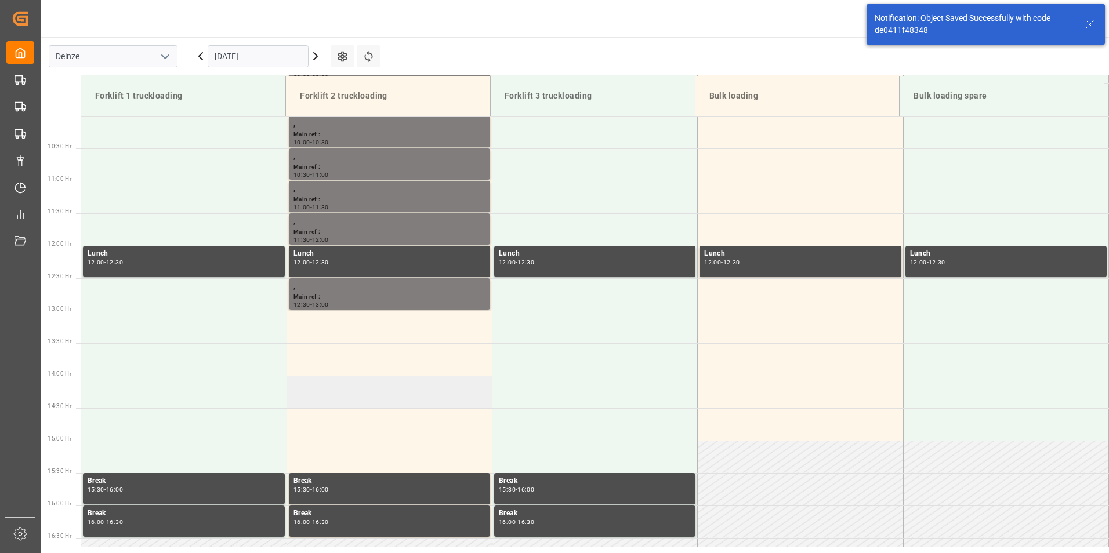
scroll to position [707, 0]
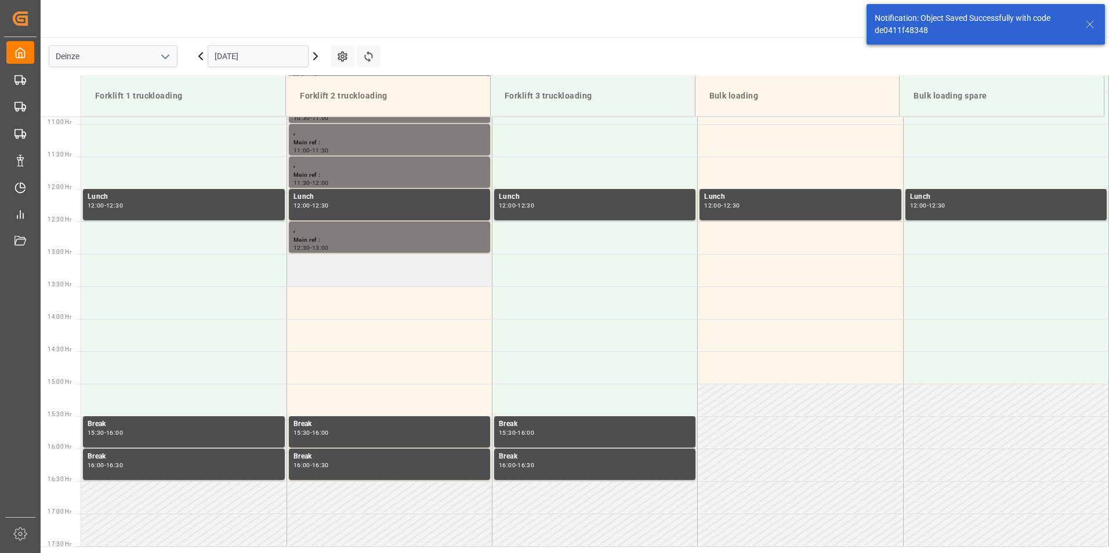
click at [333, 269] on td at bounding box center [388, 270] width 205 height 32
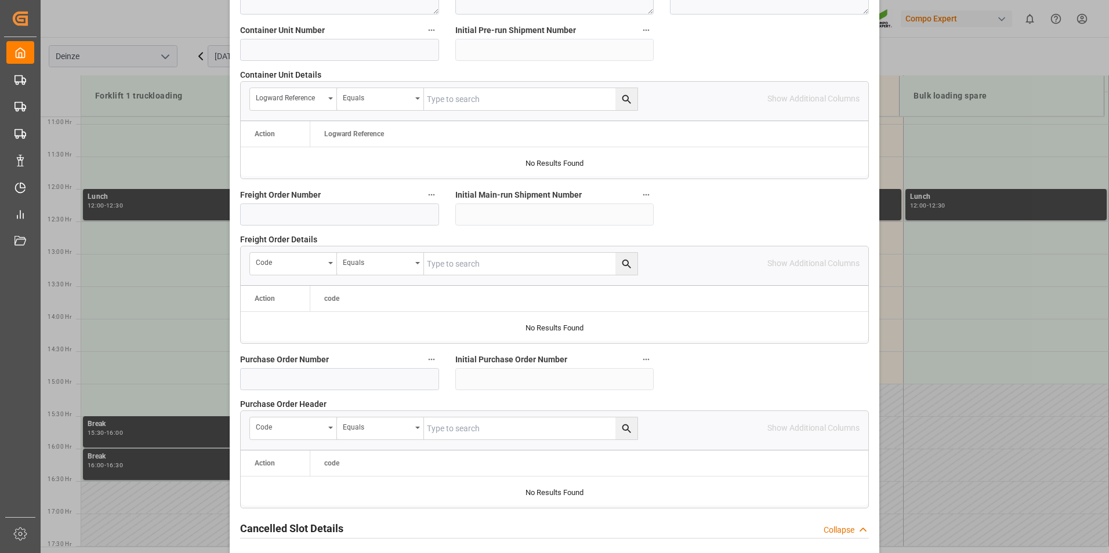
scroll to position [1056, 0]
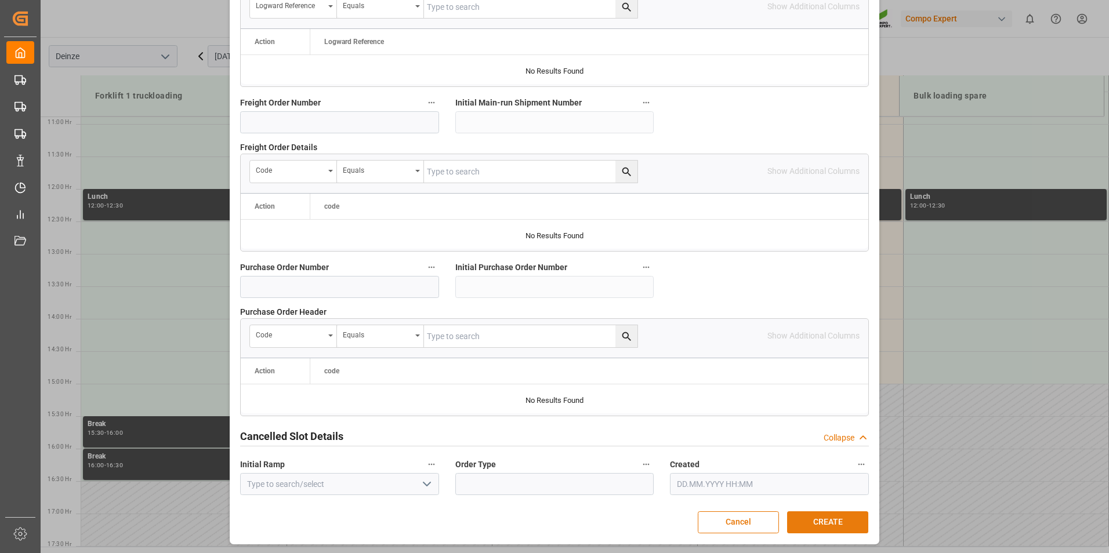
click at [821, 526] on button "CREATE" at bounding box center [827, 523] width 81 height 22
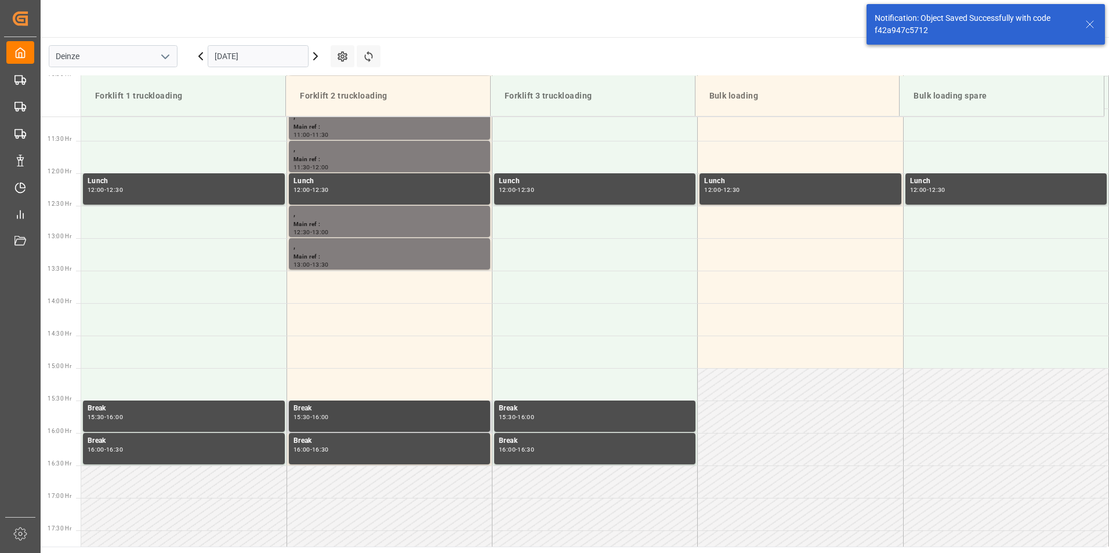
scroll to position [772, 0]
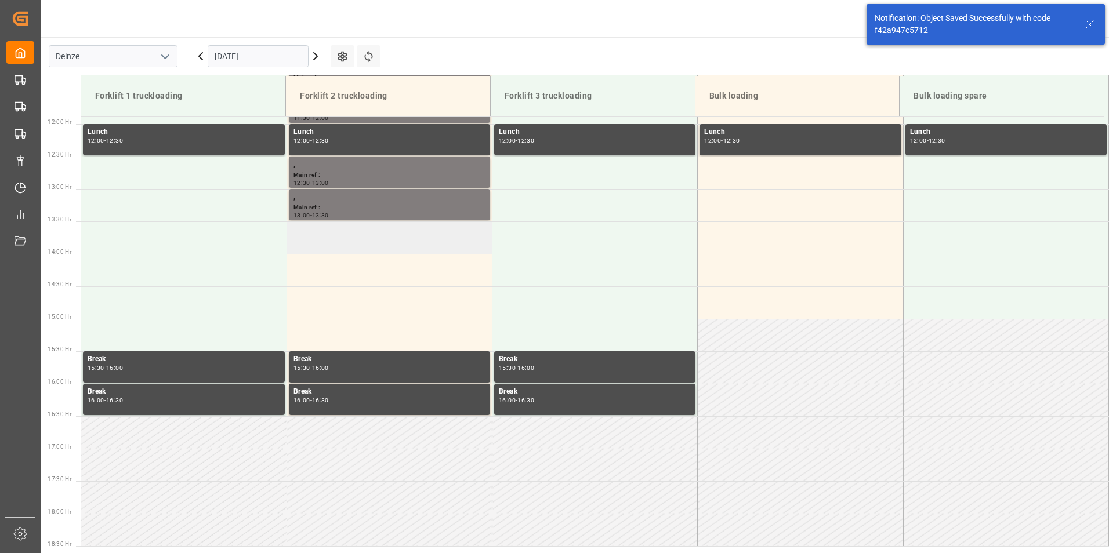
click at [327, 241] on td at bounding box center [388, 238] width 205 height 32
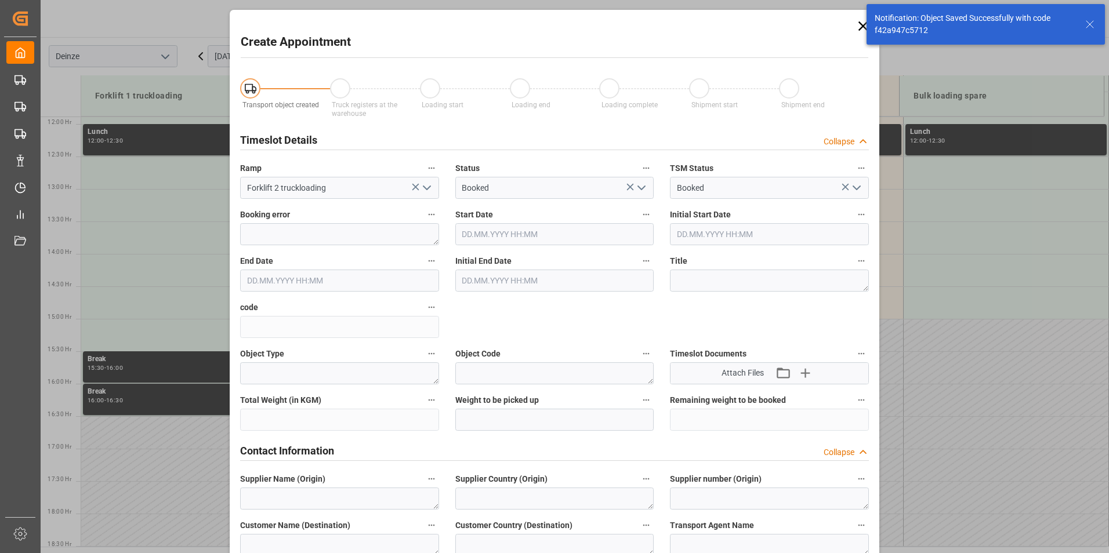
type input "24.09.2025 13:30"
type input "24.09.2025 14:00"
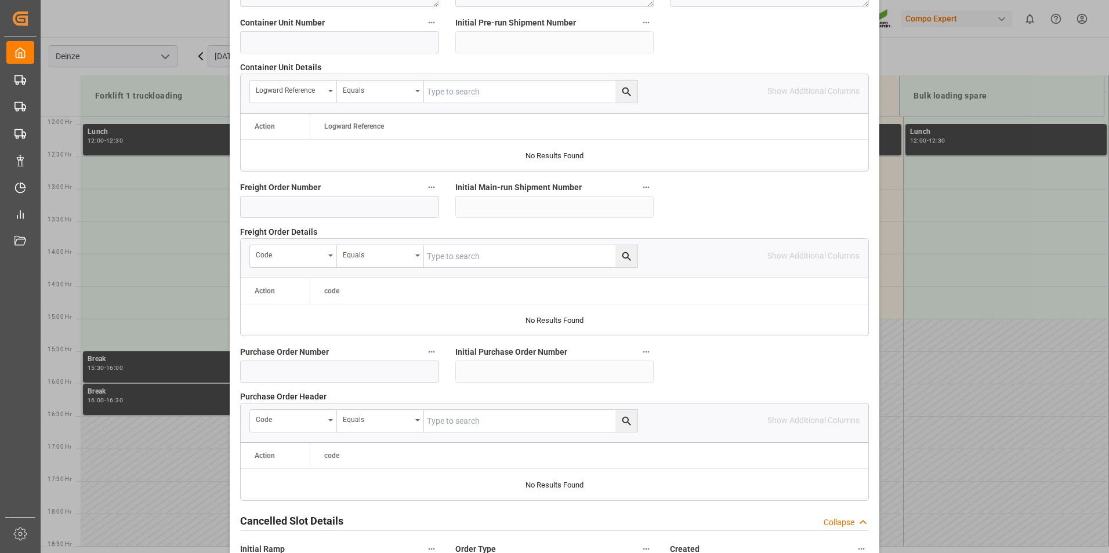
scroll to position [1056, 0]
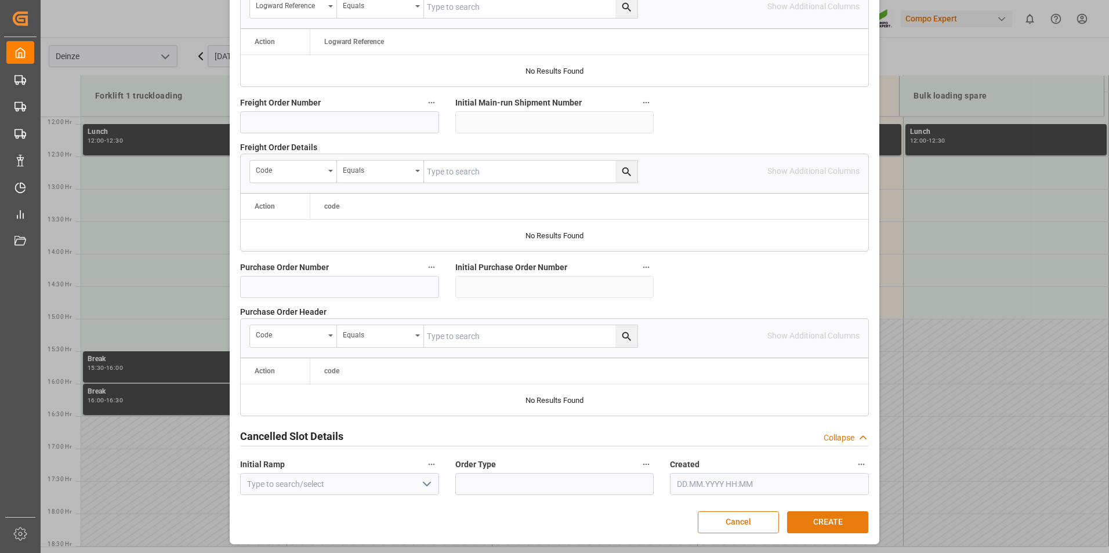
click at [811, 523] on button "CREATE" at bounding box center [827, 523] width 81 height 22
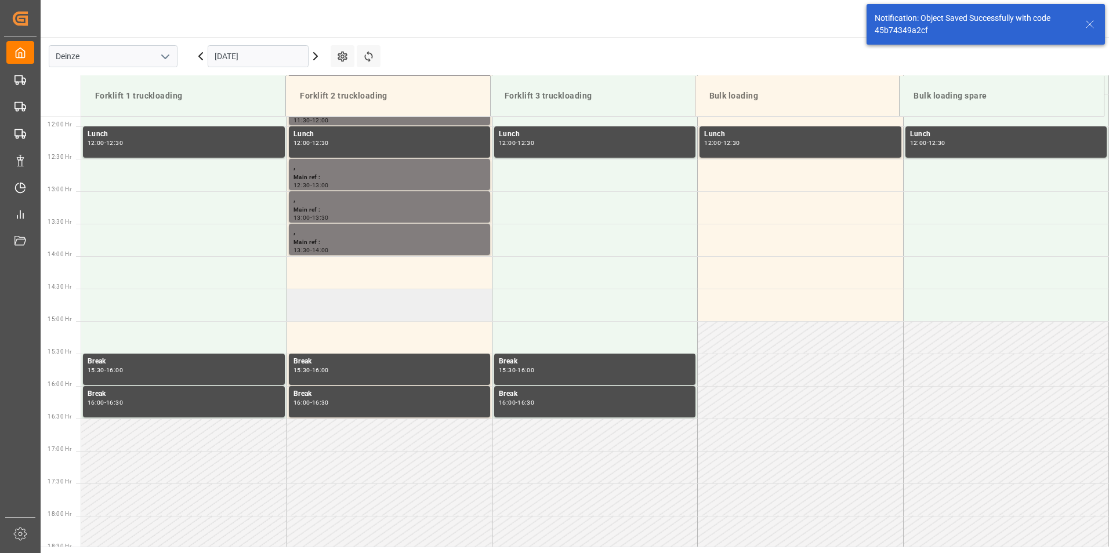
scroll to position [772, 0]
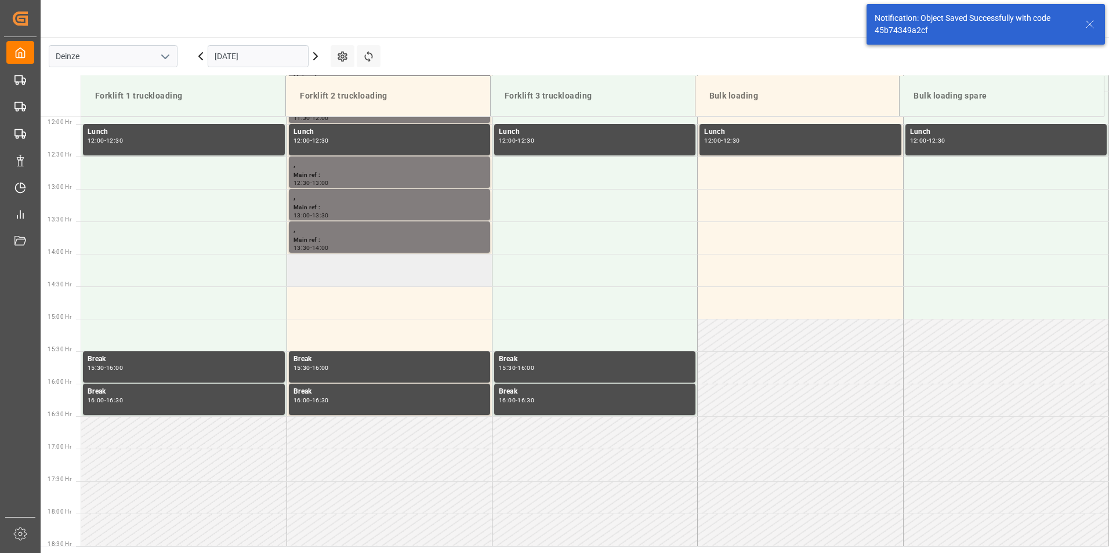
click at [346, 281] on td at bounding box center [388, 270] width 205 height 32
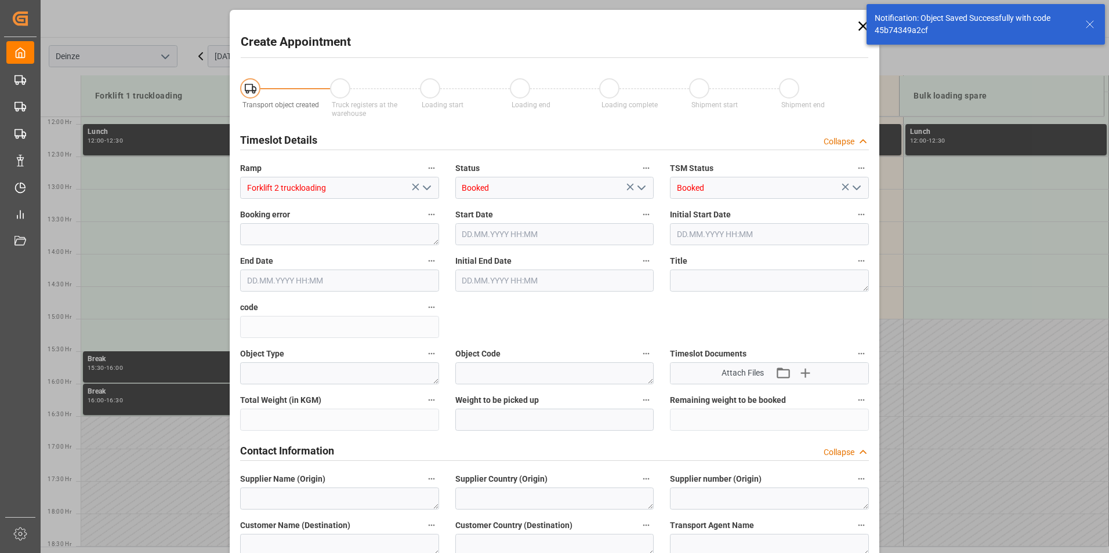
type input "24.09.2025 14:00"
type input "24.09.2025 14:30"
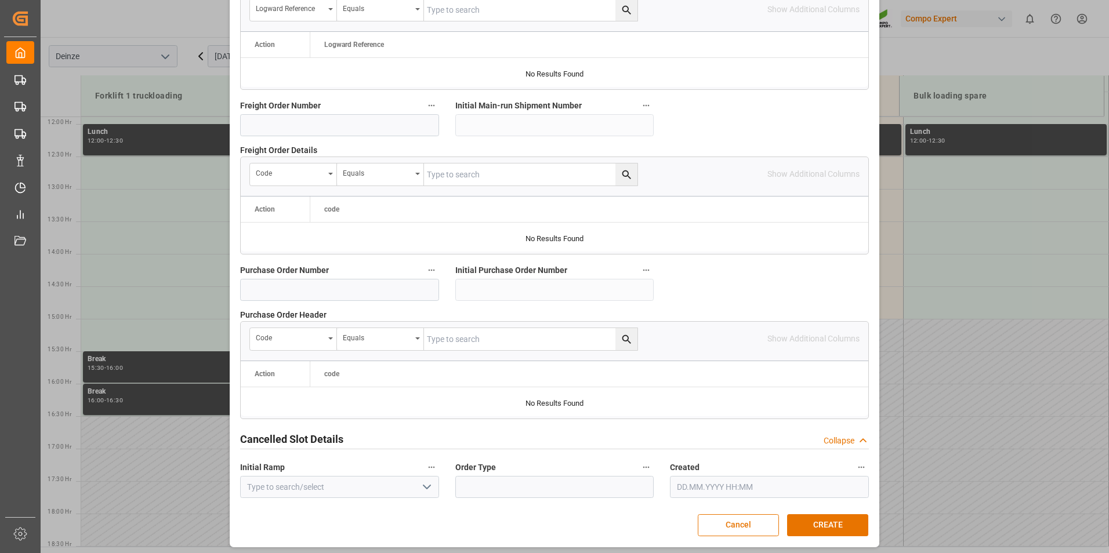
scroll to position [1056, 0]
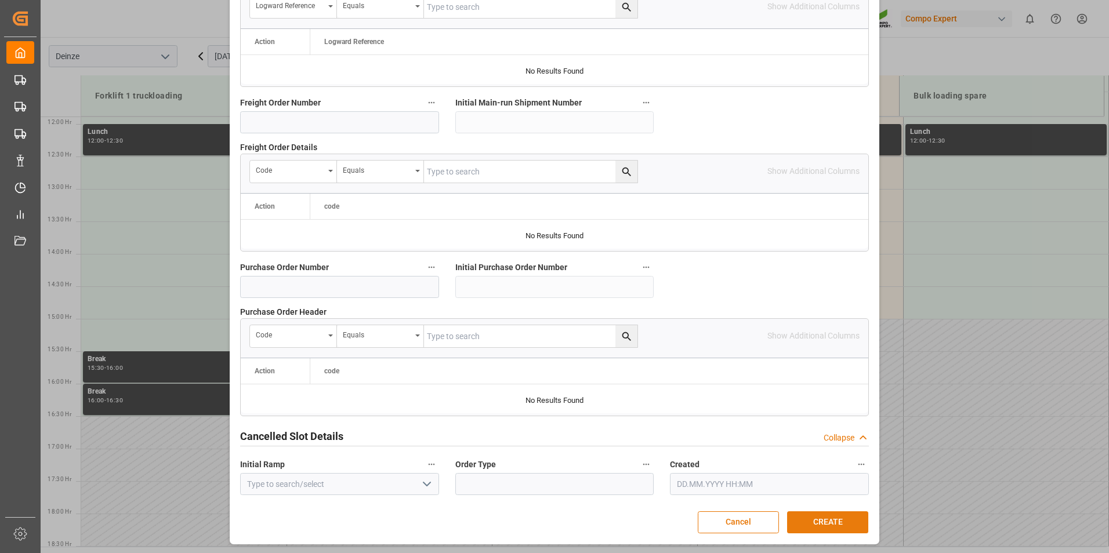
click at [840, 523] on button "CREATE" at bounding box center [827, 523] width 81 height 22
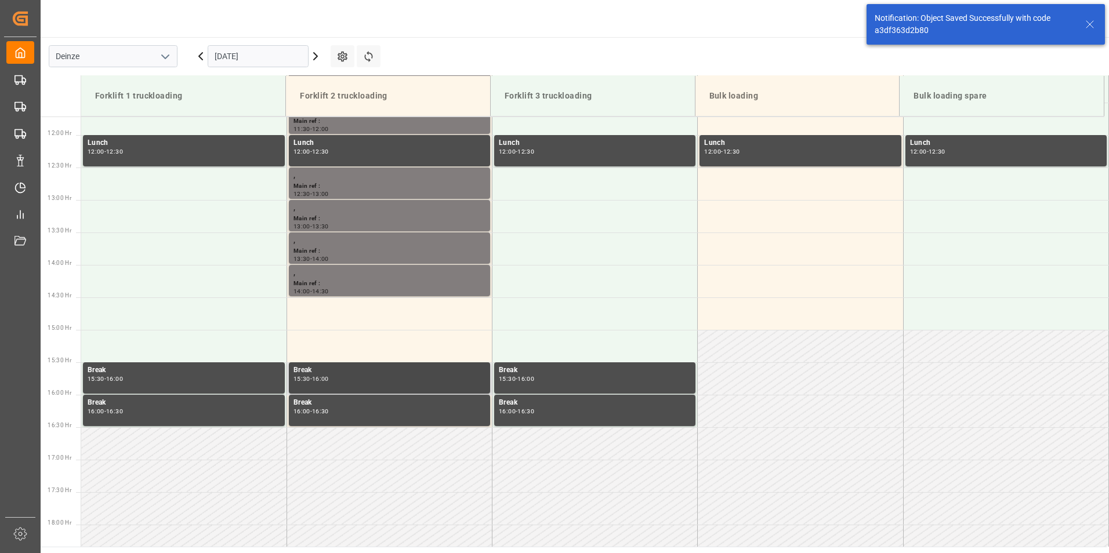
scroll to position [837, 0]
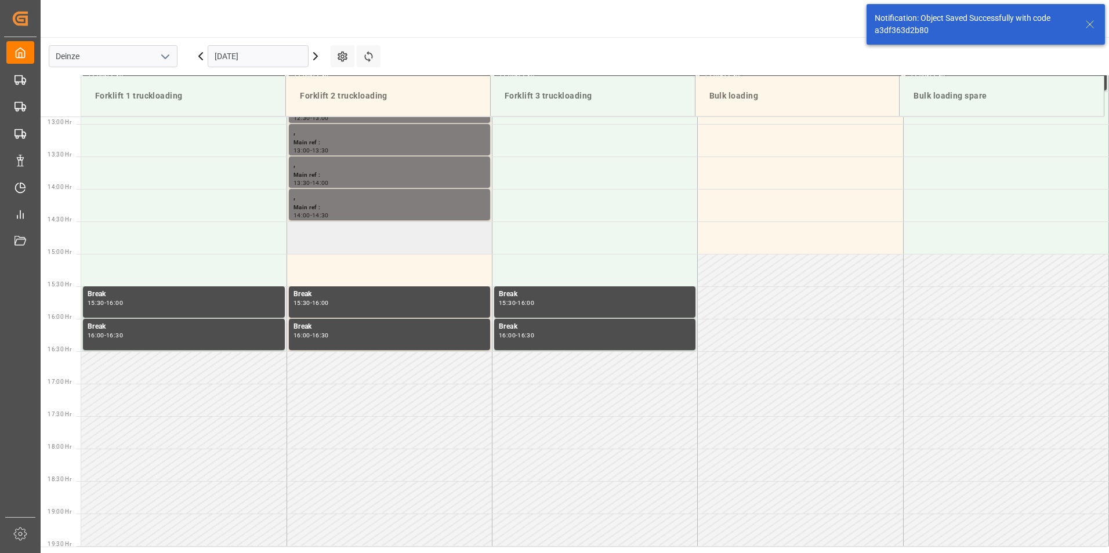
drag, startPoint x: 339, startPoint y: 263, endPoint x: 332, endPoint y: 240, distance: 23.7
click at [332, 240] on td at bounding box center [388, 238] width 205 height 32
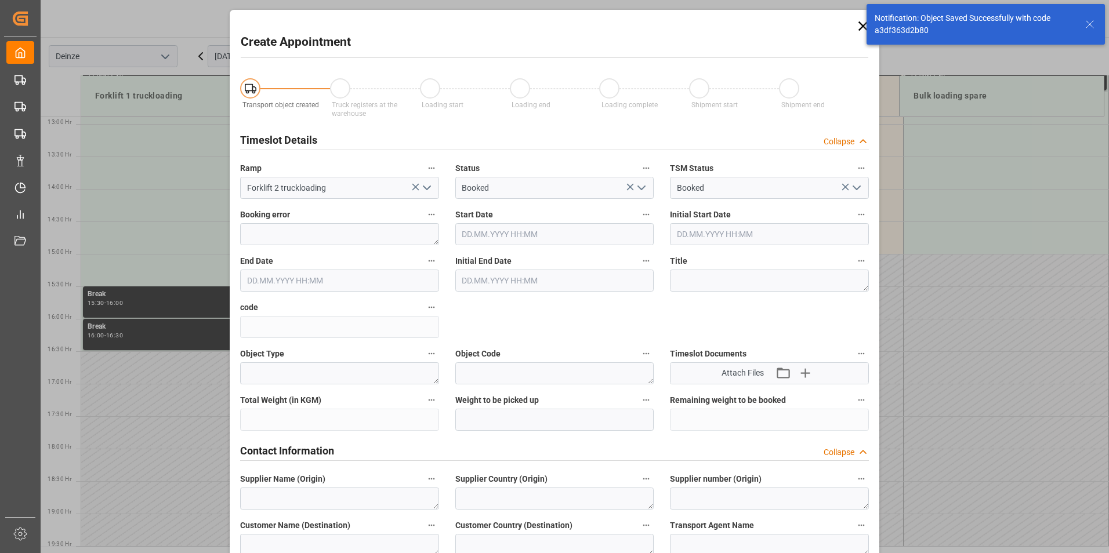
type input "24.09.2025 14:30"
type input "24.09.2025 15:00"
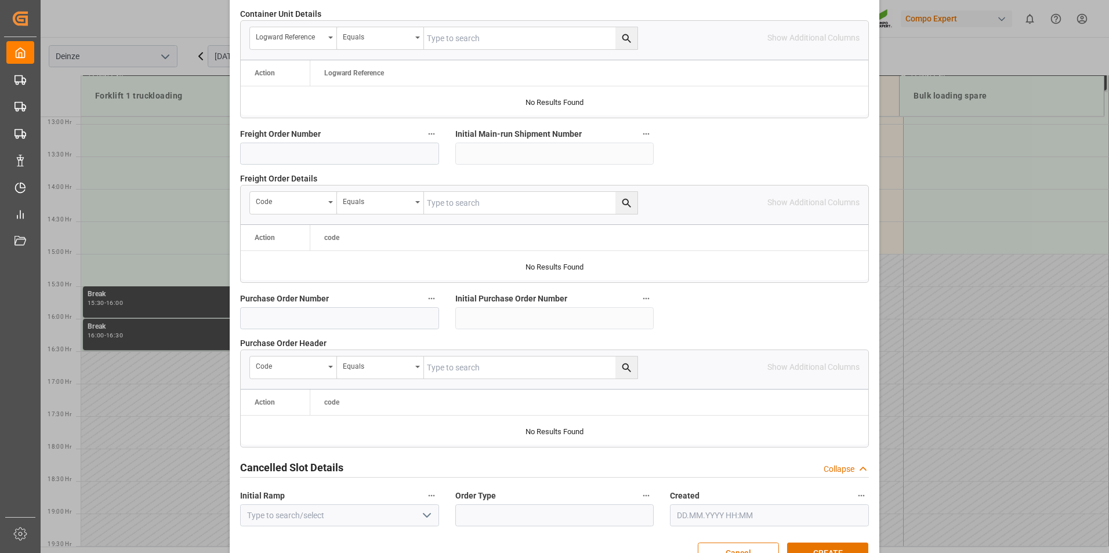
scroll to position [1056, 0]
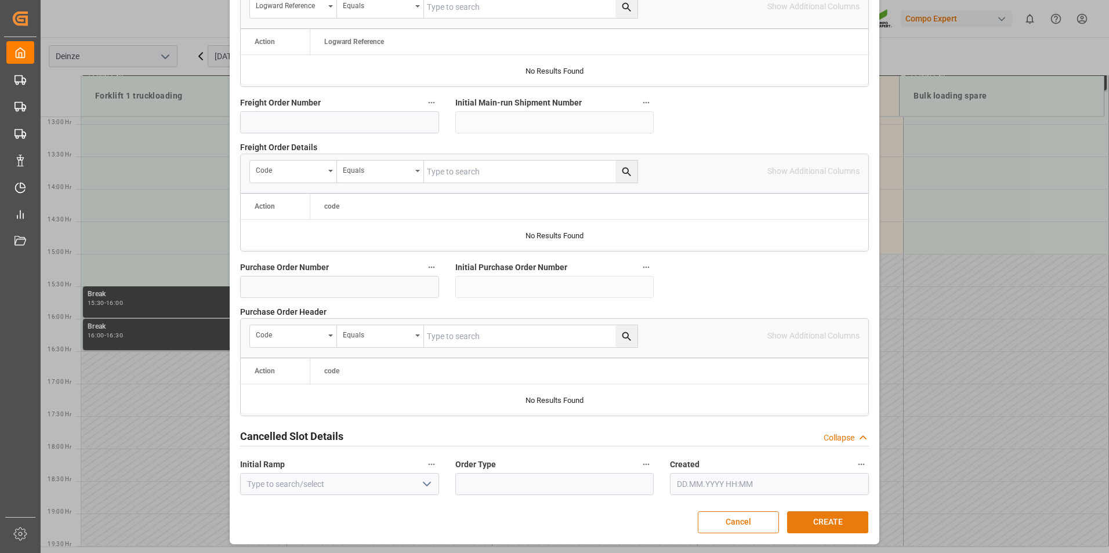
click at [829, 515] on button "CREATE" at bounding box center [827, 523] width 81 height 22
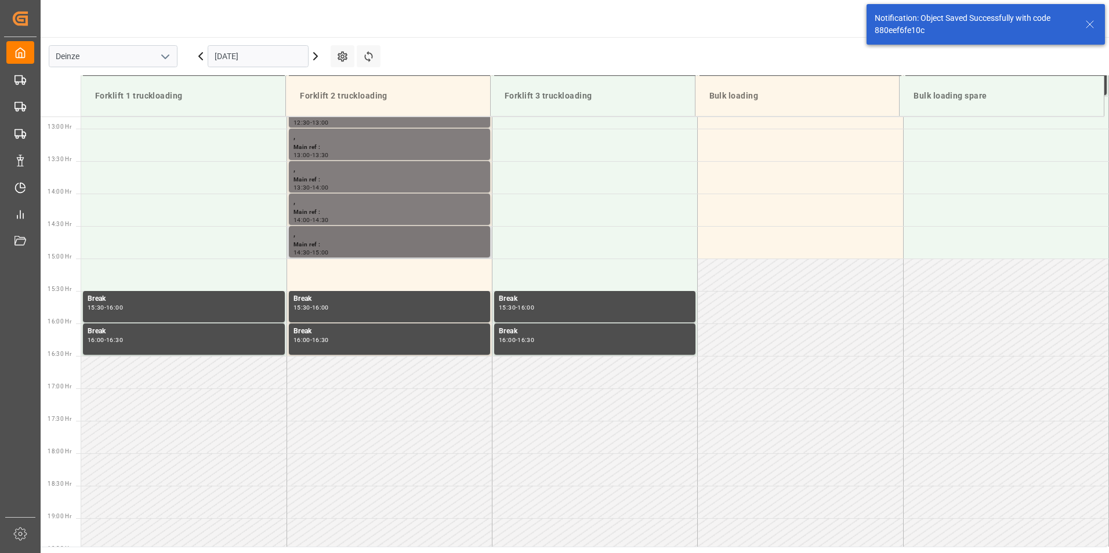
scroll to position [837, 0]
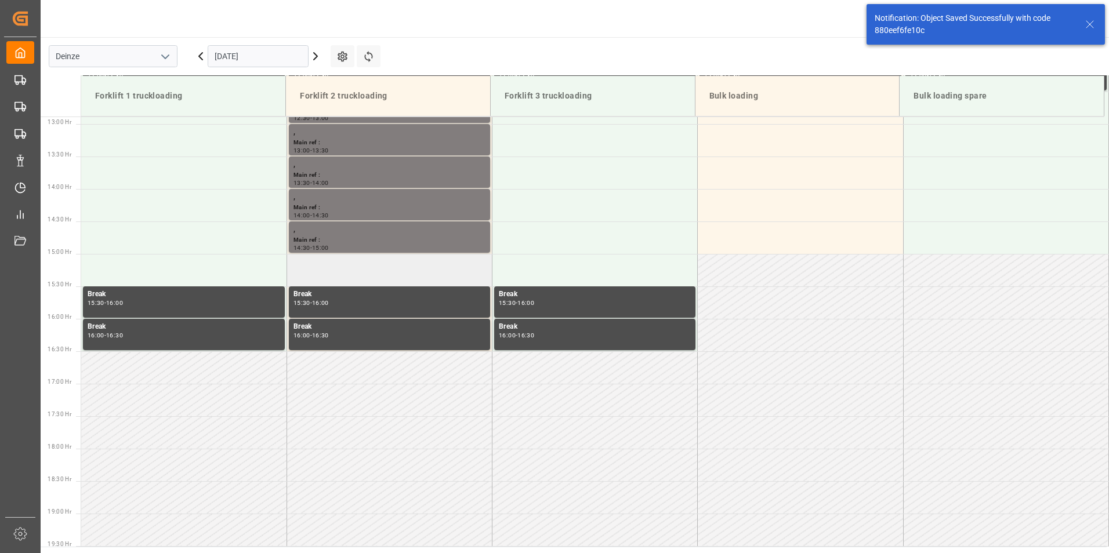
click at [351, 269] on td at bounding box center [388, 270] width 205 height 32
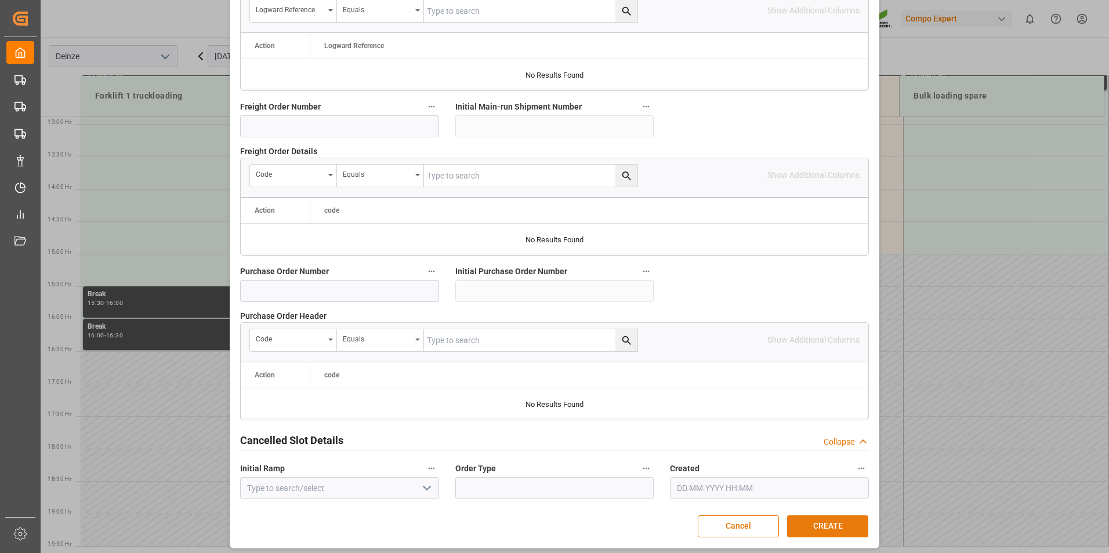
scroll to position [1056, 0]
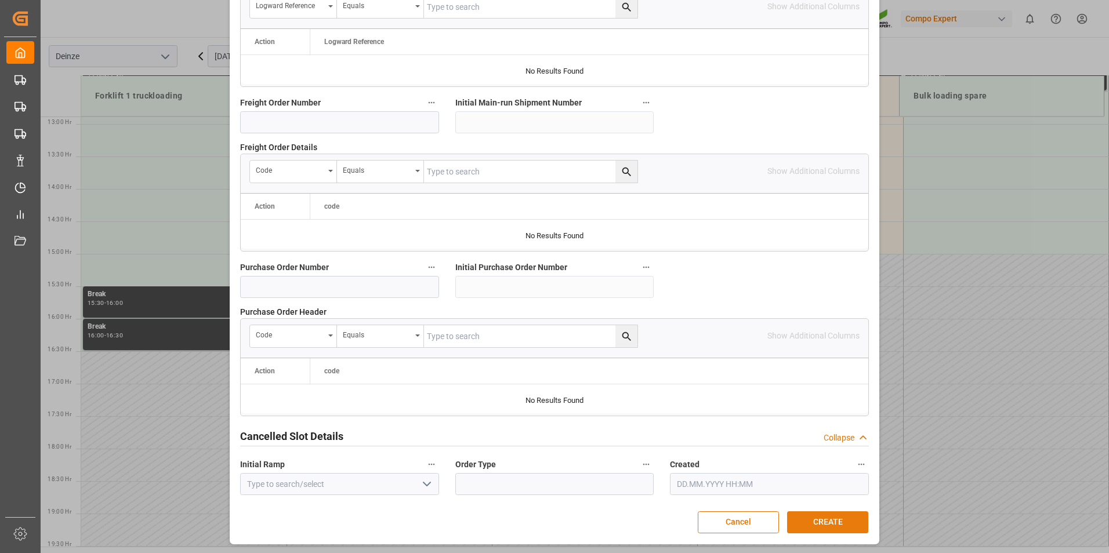
click at [828, 519] on button "CREATE" at bounding box center [827, 523] width 81 height 22
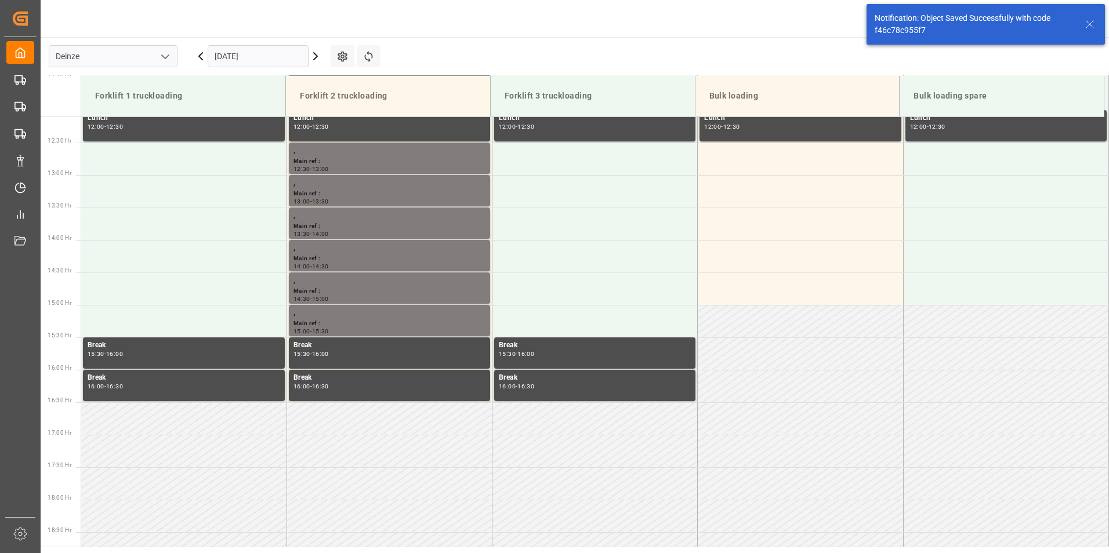
scroll to position [670, 0]
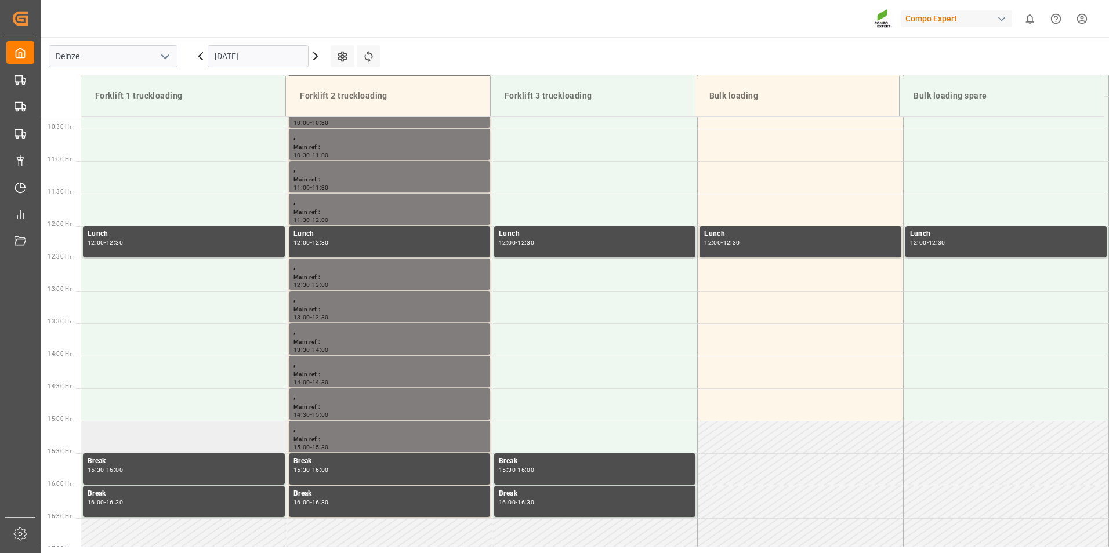
click at [111, 438] on td at bounding box center [183, 437] width 205 height 32
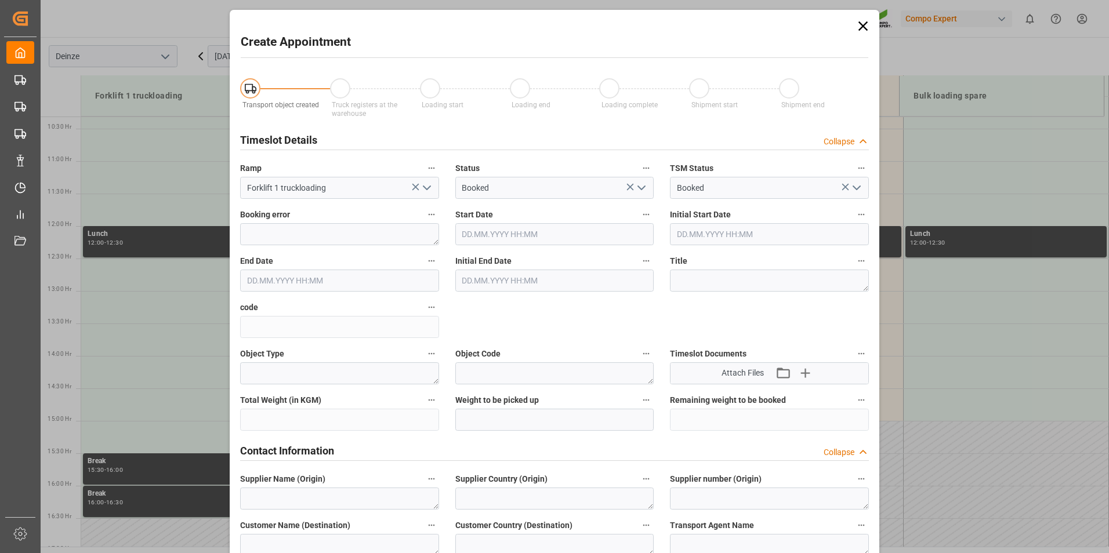
type input "24.09.2025 15:00"
type input "24.09.2025 15:30"
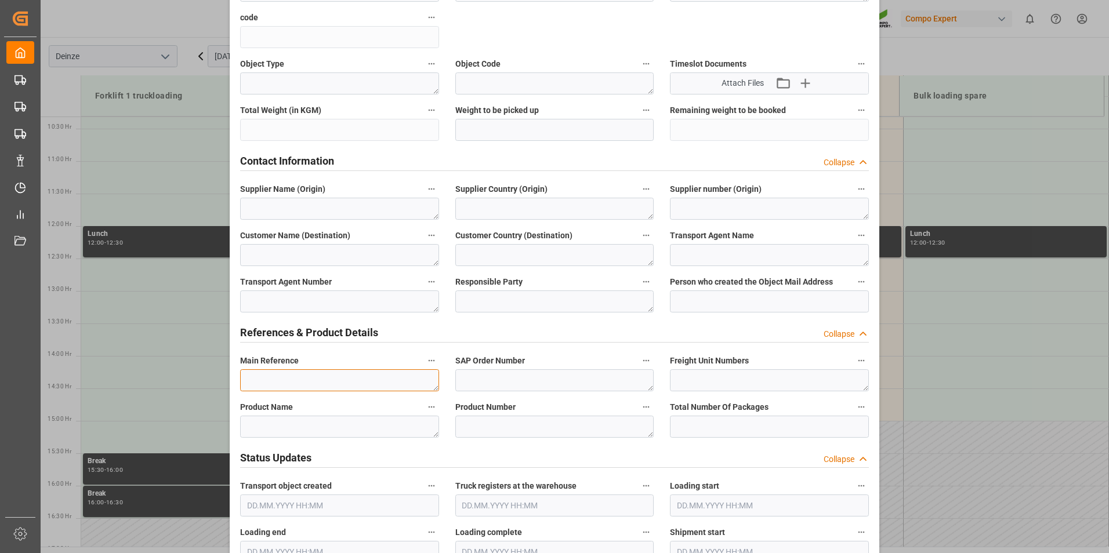
click at [259, 376] on textarea at bounding box center [339, 380] width 199 height 22
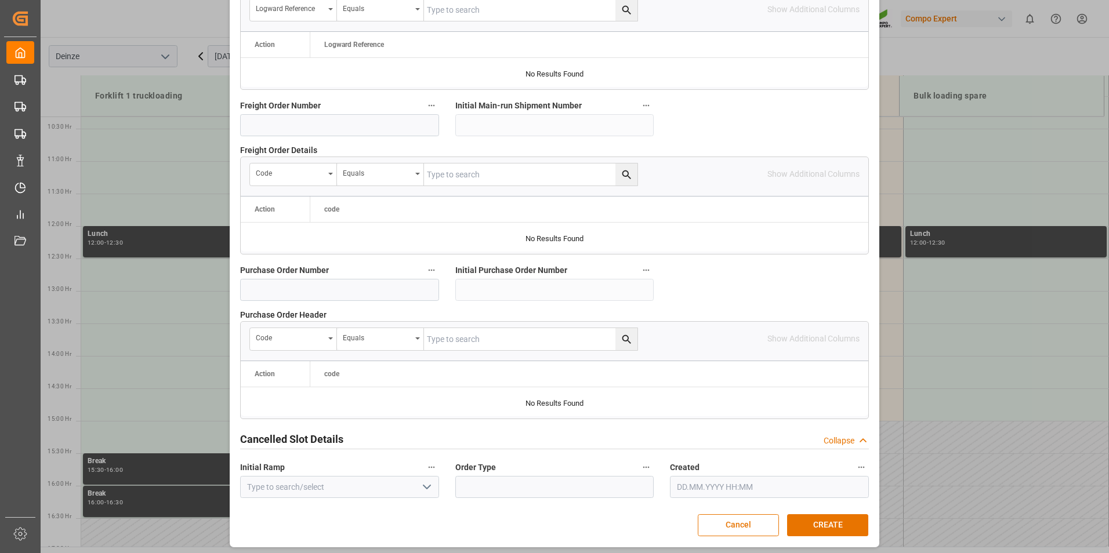
scroll to position [1056, 0]
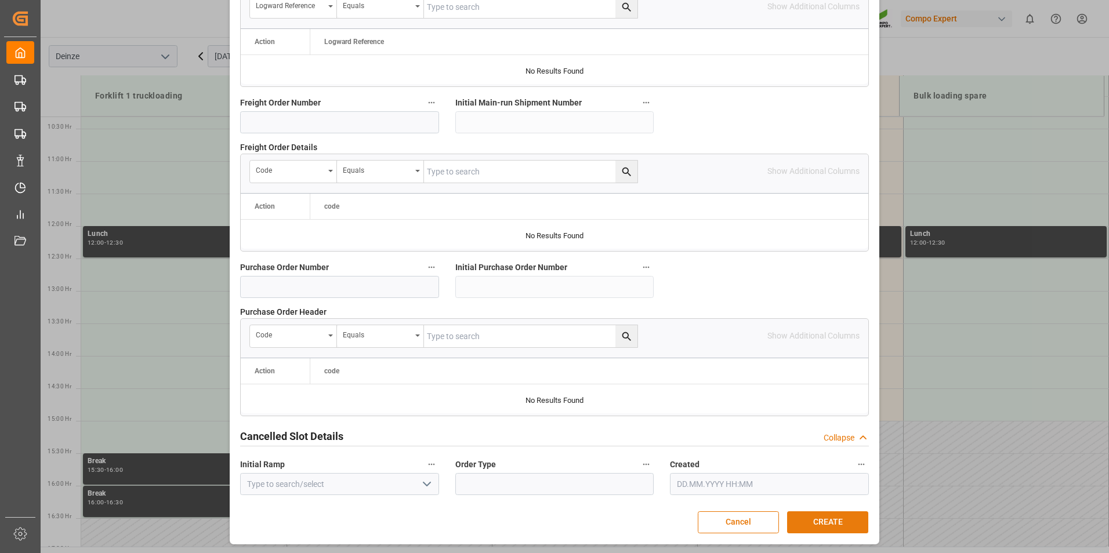
type textarea "DEMATRA"
click at [821, 519] on button "CREATE" at bounding box center [827, 523] width 81 height 22
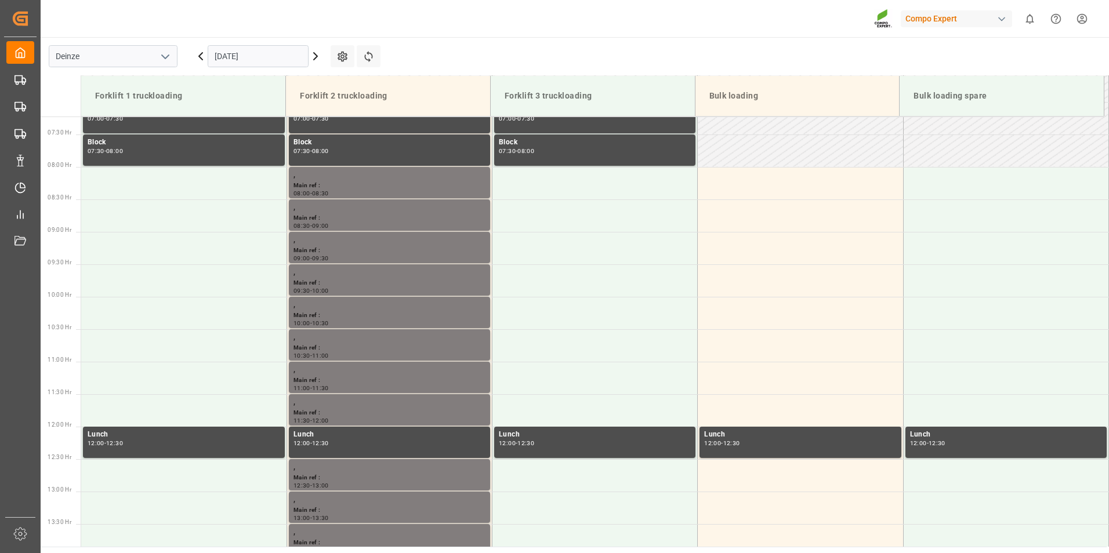
scroll to position [554, 0]
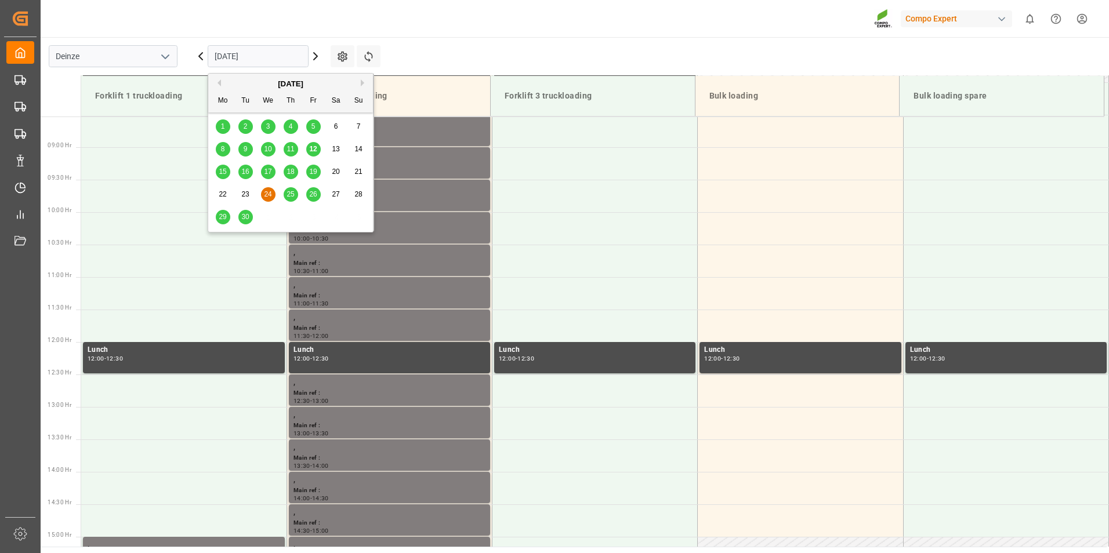
click at [285, 58] on input "24.09.2025" at bounding box center [258, 56] width 101 height 22
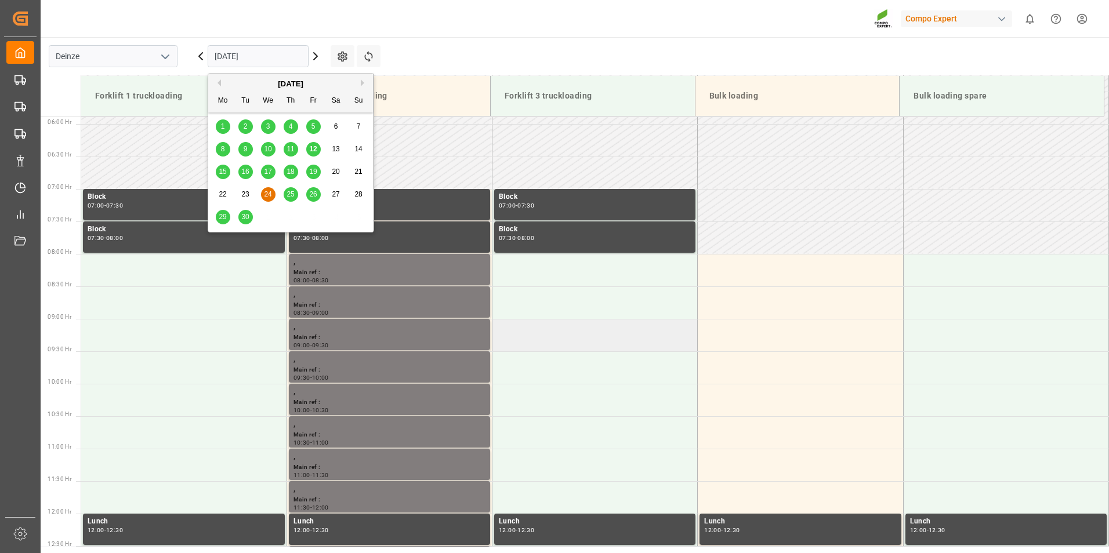
scroll to position [380, 0]
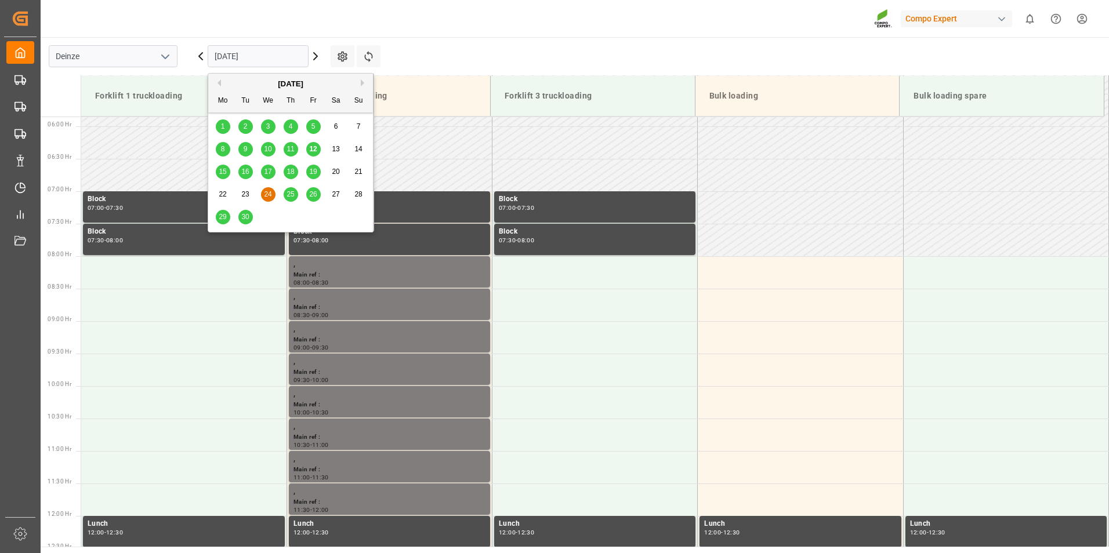
click at [313, 152] on span "12" at bounding box center [313, 149] width 8 height 8
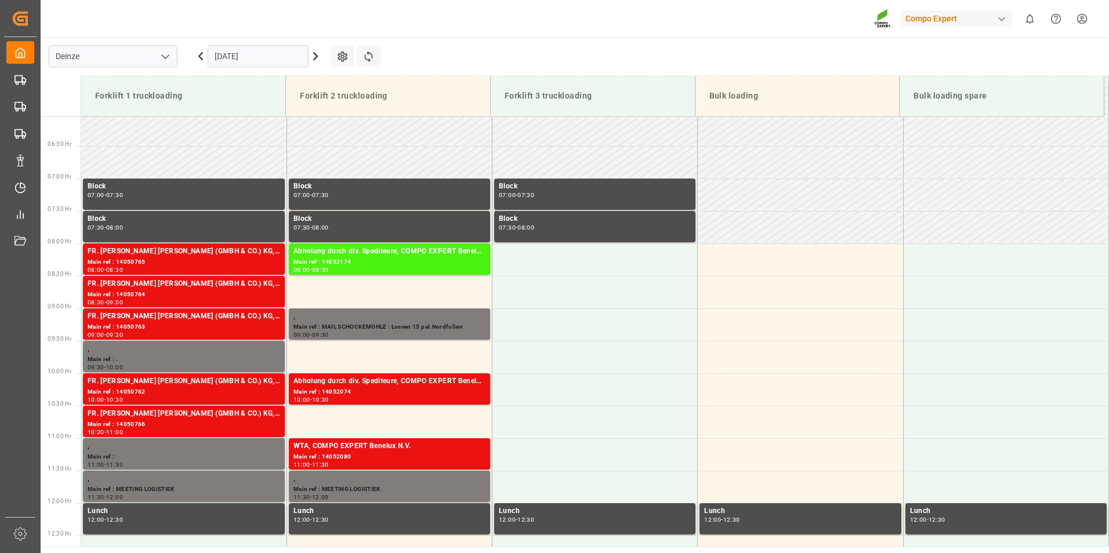
scroll to position [447, 0]
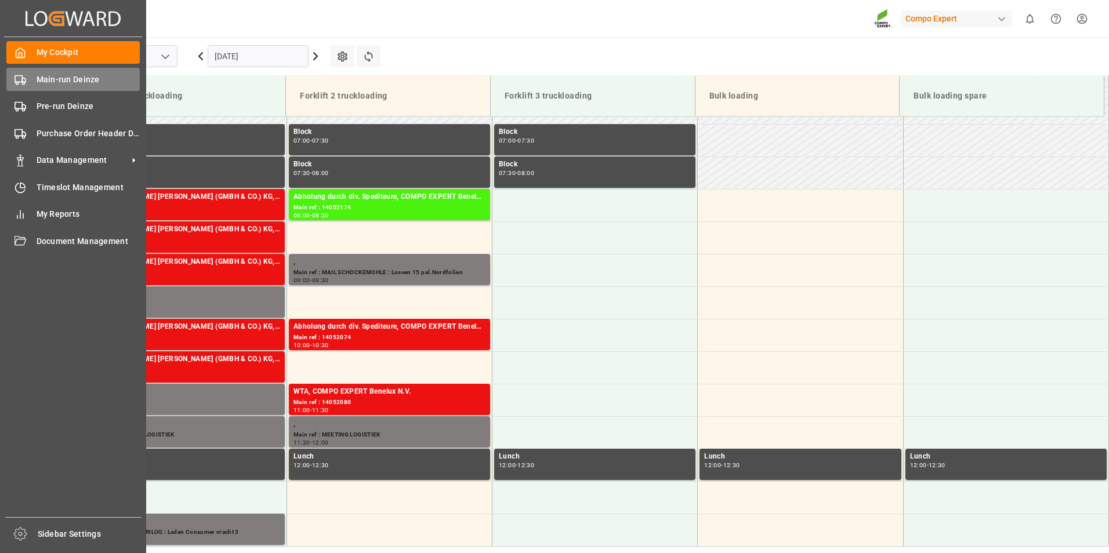
click at [22, 82] on polygon at bounding box center [23, 80] width 3 height 4
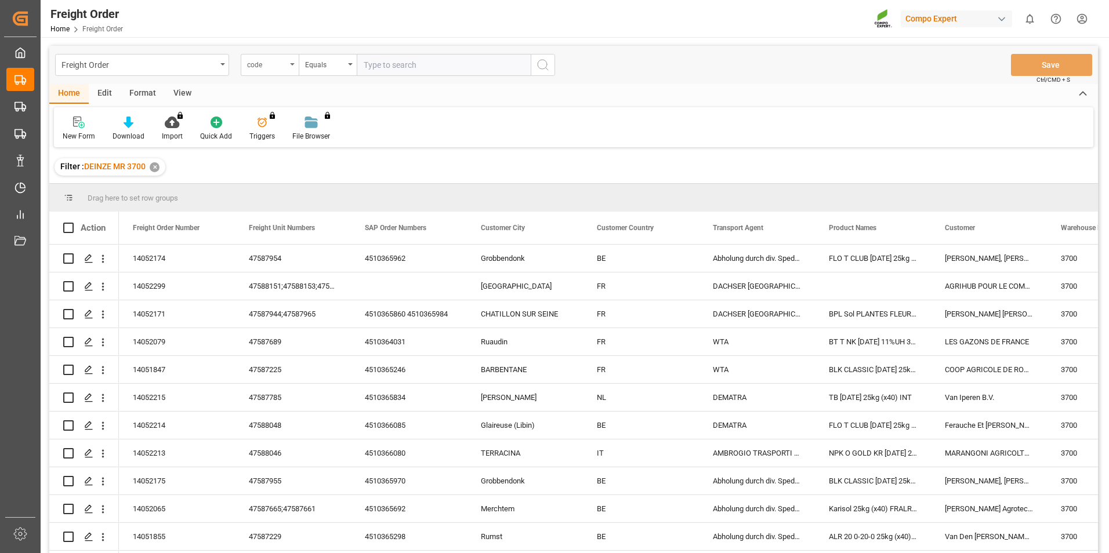
click at [292, 63] on div "code" at bounding box center [270, 65] width 58 height 22
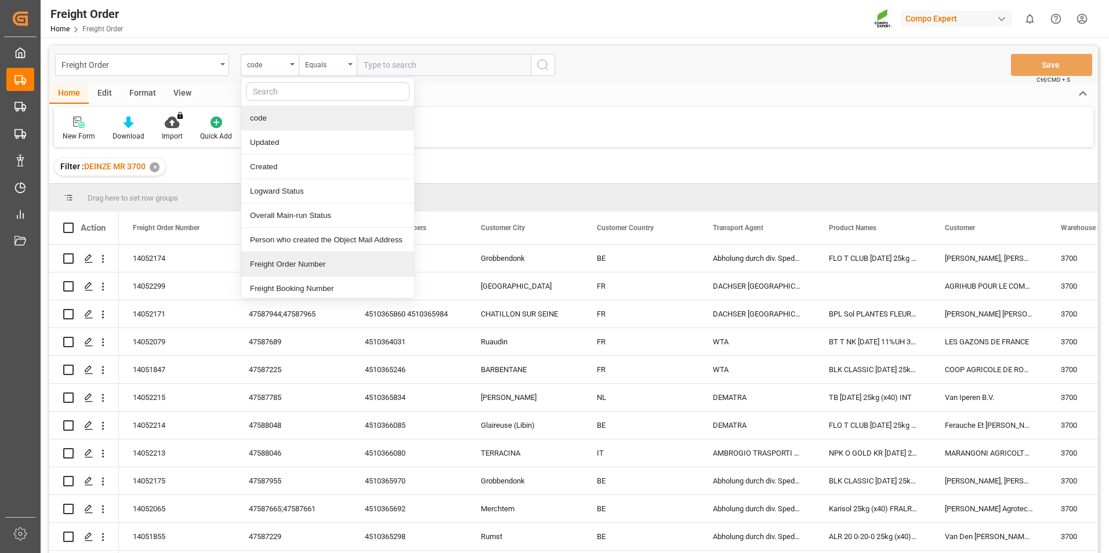
click at [288, 265] on div "Freight Order Number" at bounding box center [327, 264] width 173 height 24
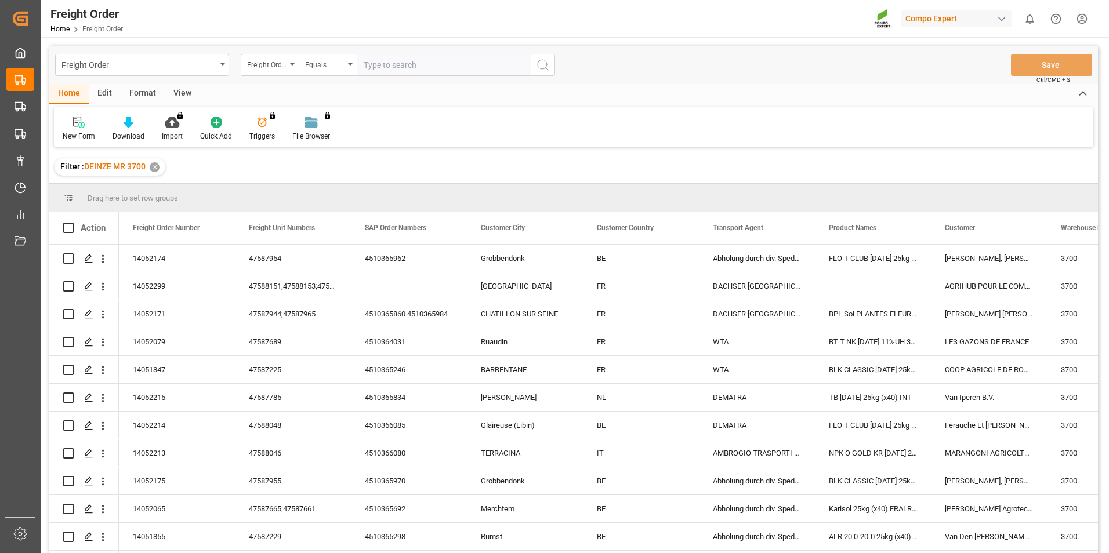
click at [390, 70] on input "text" at bounding box center [444, 65] width 174 height 22
type input "14051986"
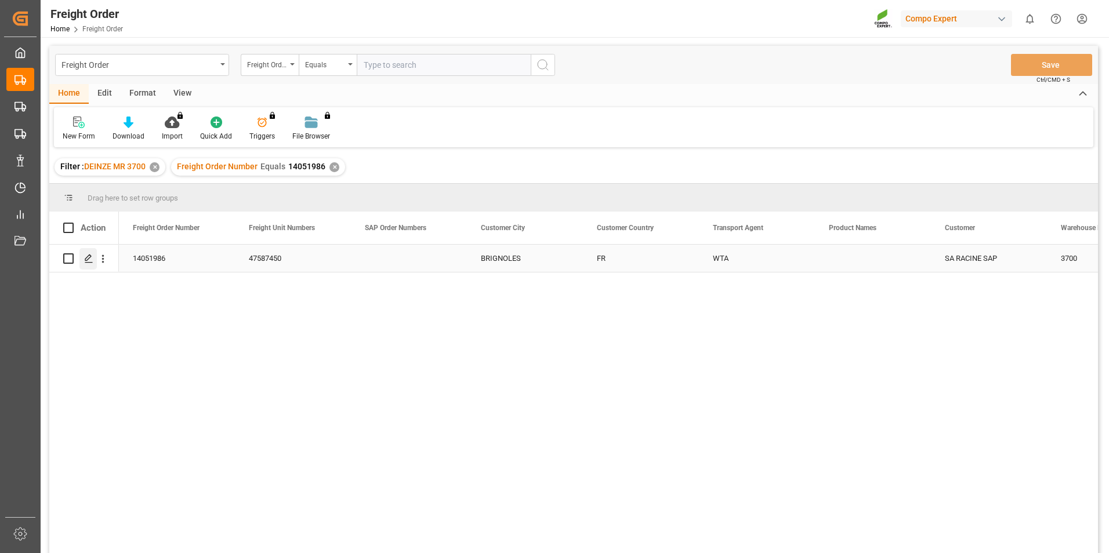
click at [89, 259] on polygon "Press SPACE to select this row." at bounding box center [88, 258] width 6 height 6
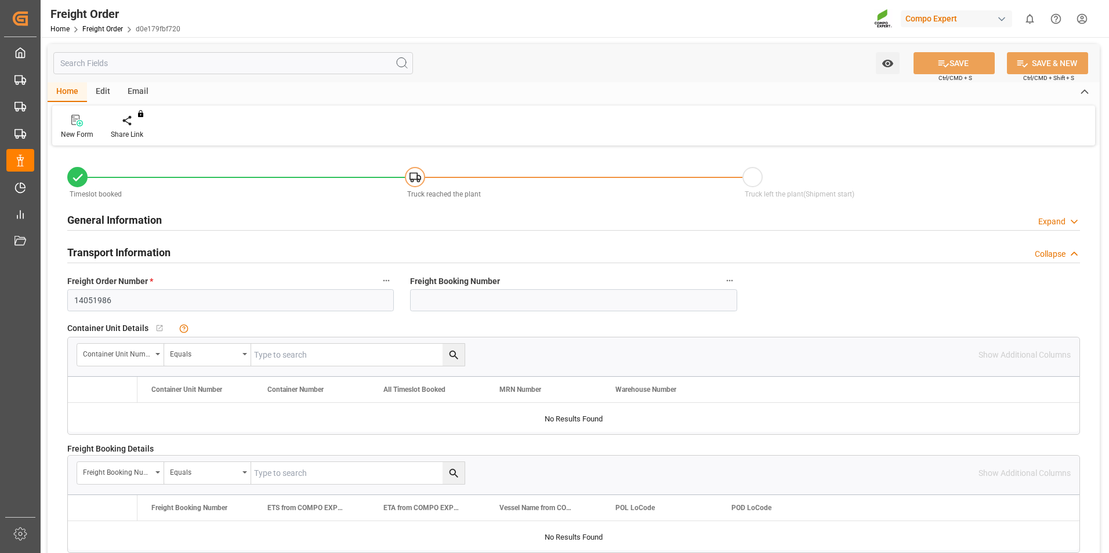
type input "12"
type input "0"
type input "09.09.2025 00:00"
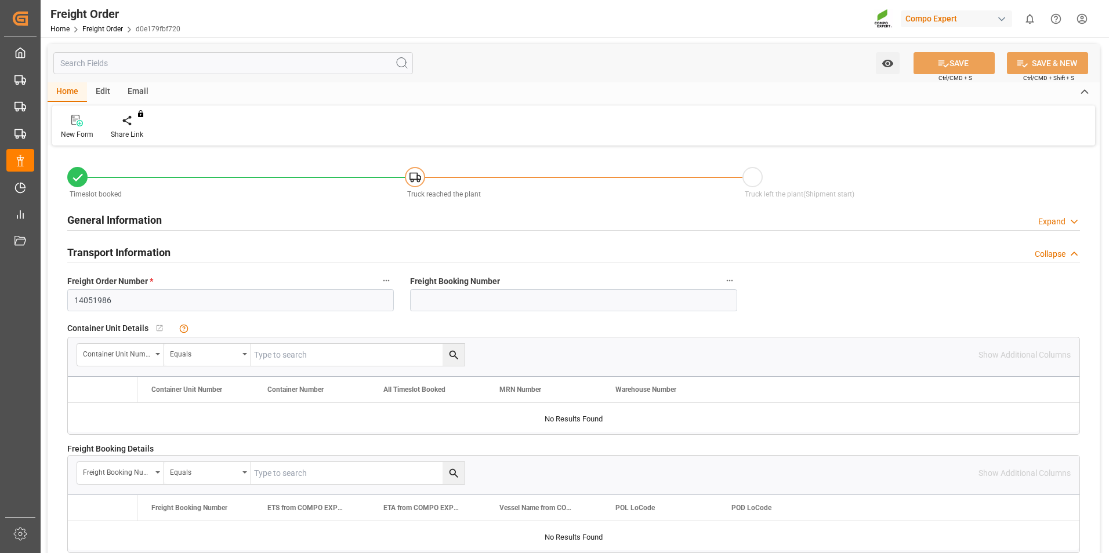
type input "[DATE] 11:10"
click at [135, 128] on div "Create Timeslot" at bounding box center [135, 127] width 67 height 26
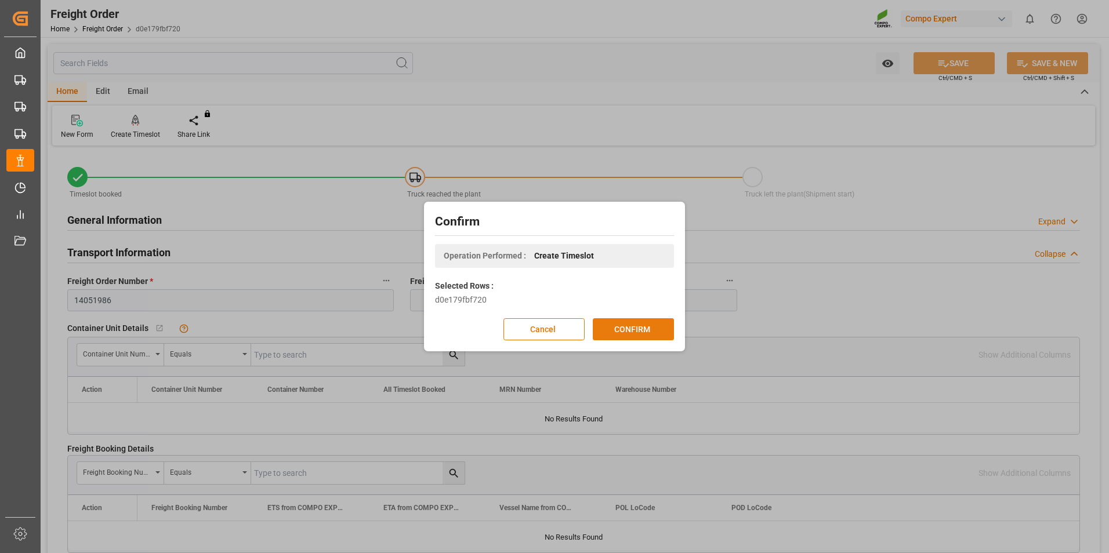
click at [639, 332] on button "CONFIRM" at bounding box center [633, 329] width 81 height 22
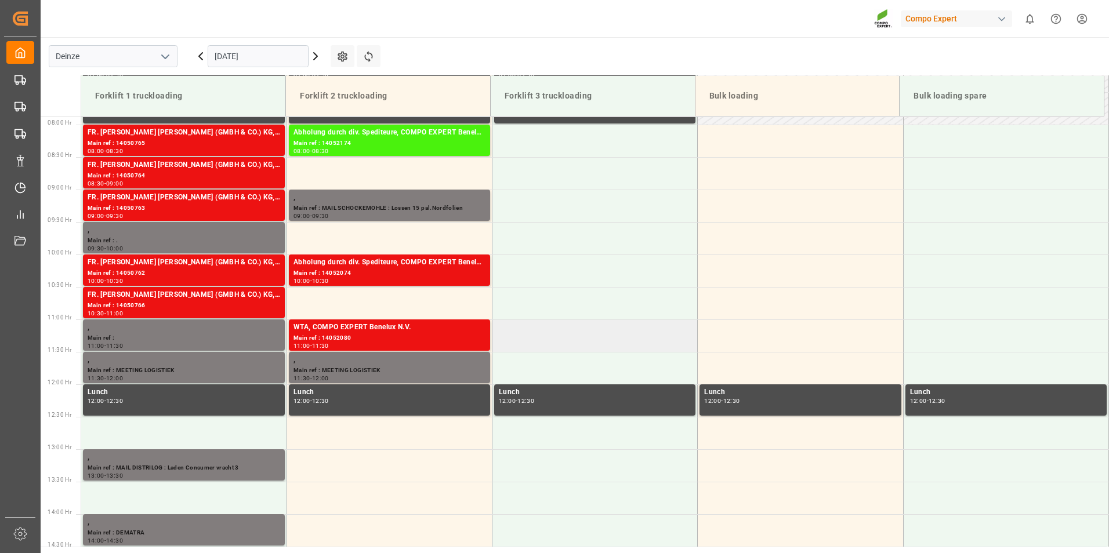
scroll to position [512, 0]
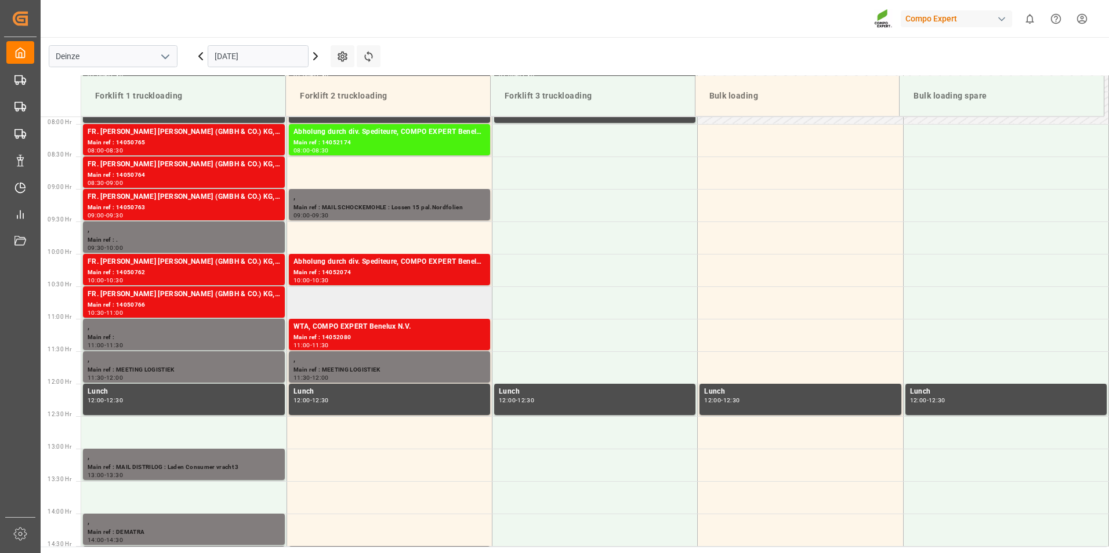
click at [320, 303] on td at bounding box center [388, 302] width 205 height 32
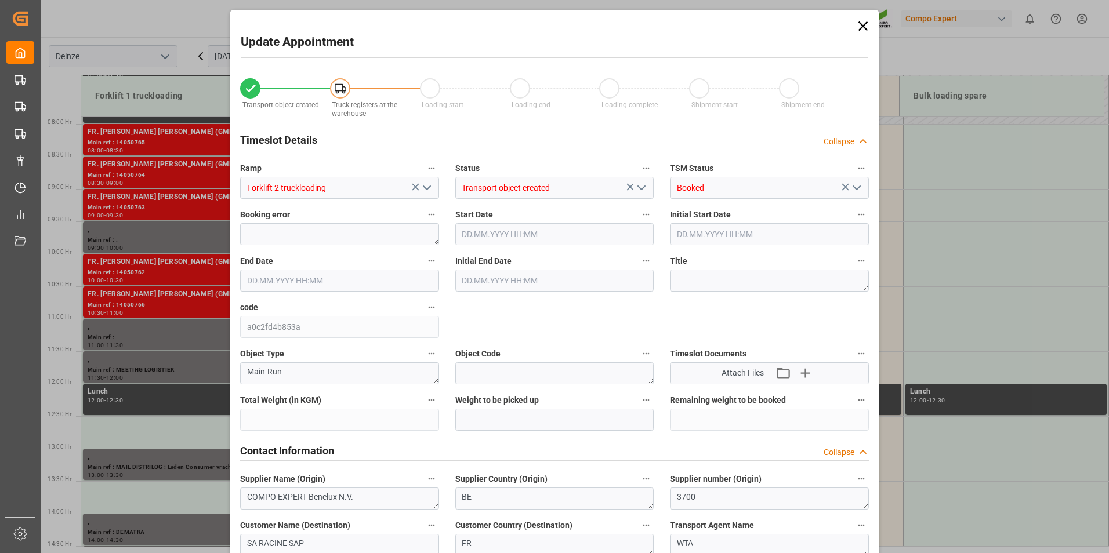
type input "12345.2"
type input "0"
type input "12"
type input "[DATE] 10:30"
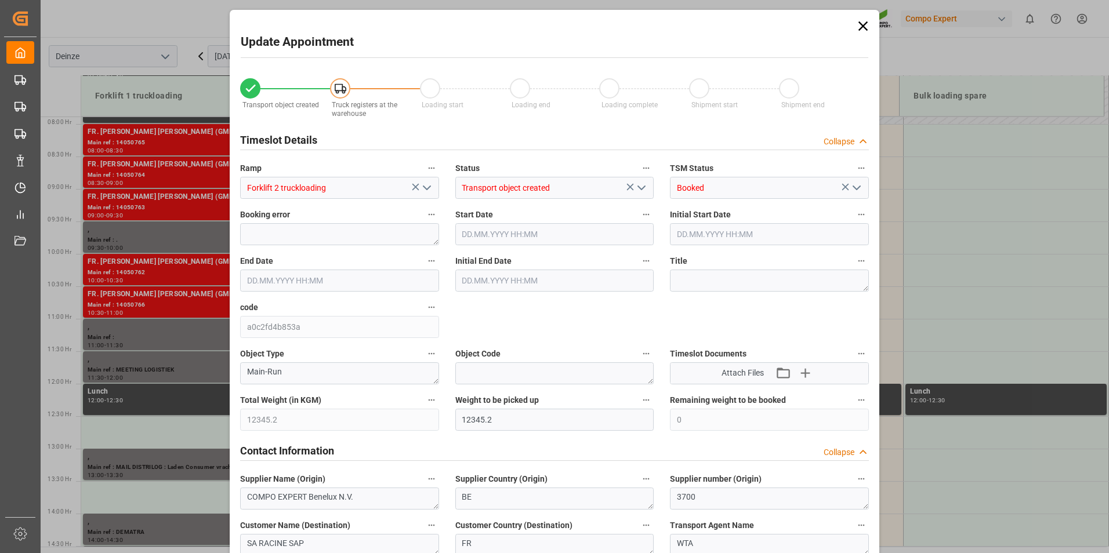
type input "[DATE] 11:00"
type input "[DATE] 11:10"
type input "[DATE] 06:36"
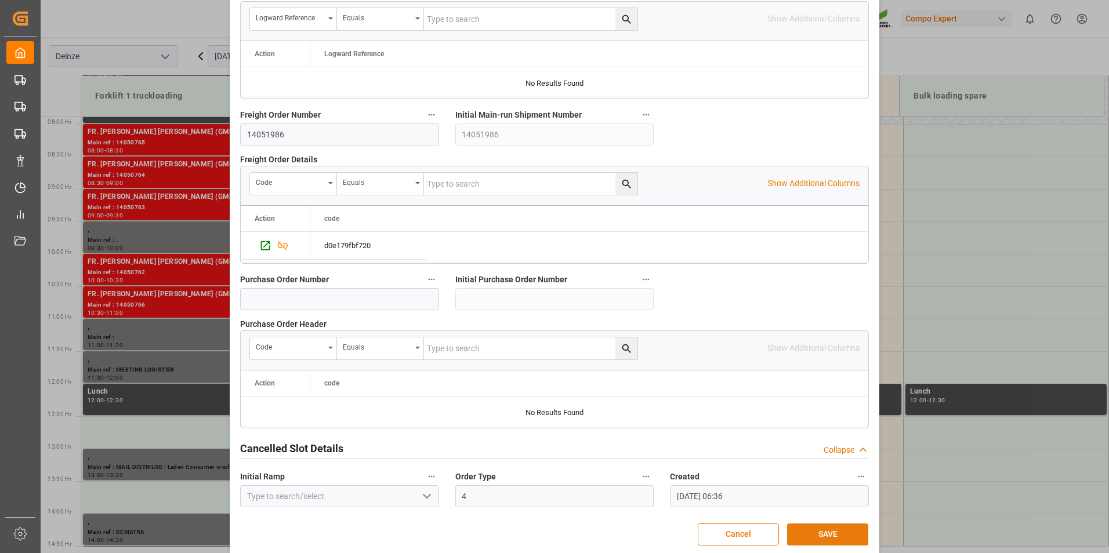
scroll to position [1056, 0]
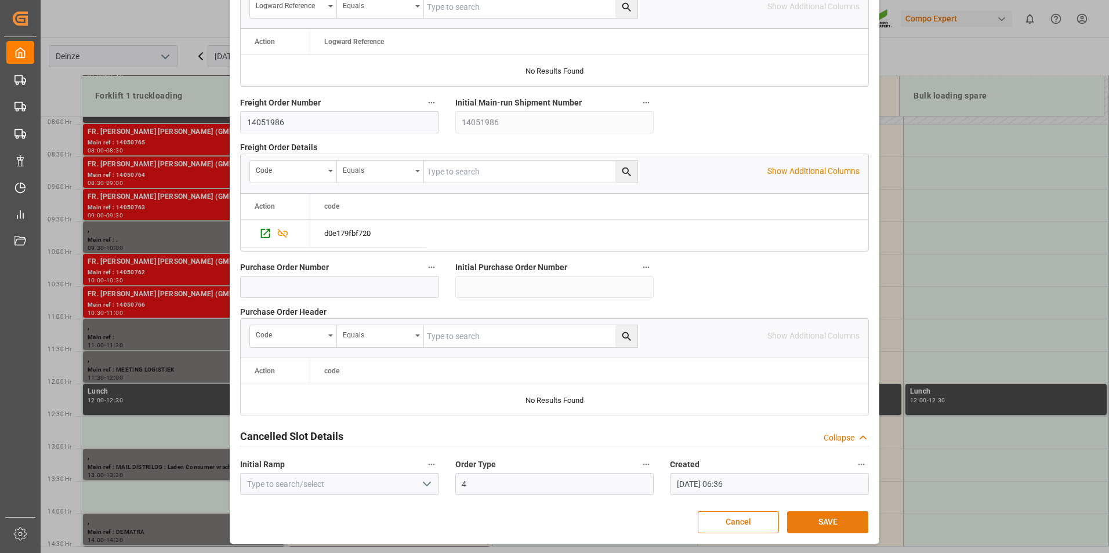
click at [819, 525] on button "SAVE" at bounding box center [827, 523] width 81 height 22
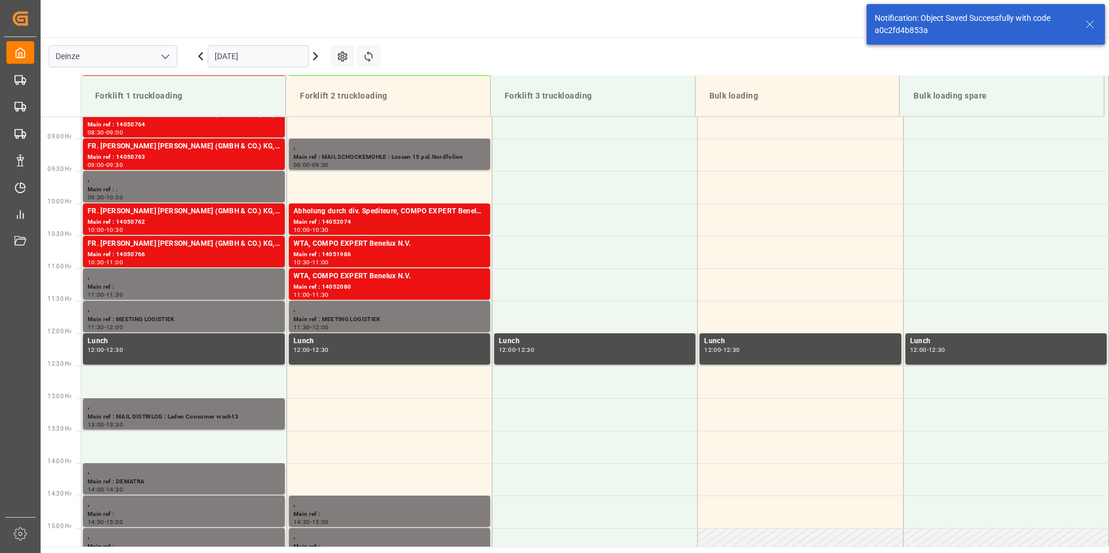
scroll to position [577, 0]
